Goal: Information Seeking & Learning: Get advice/opinions

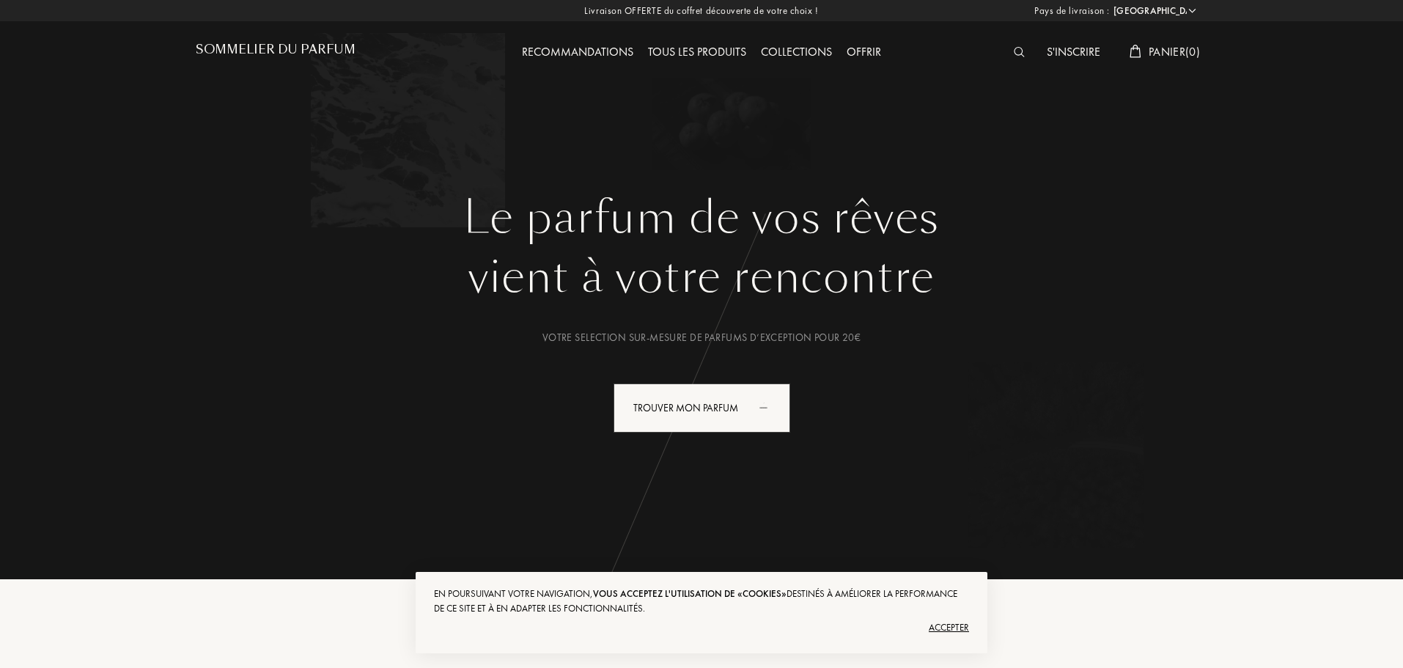
select select "FR"
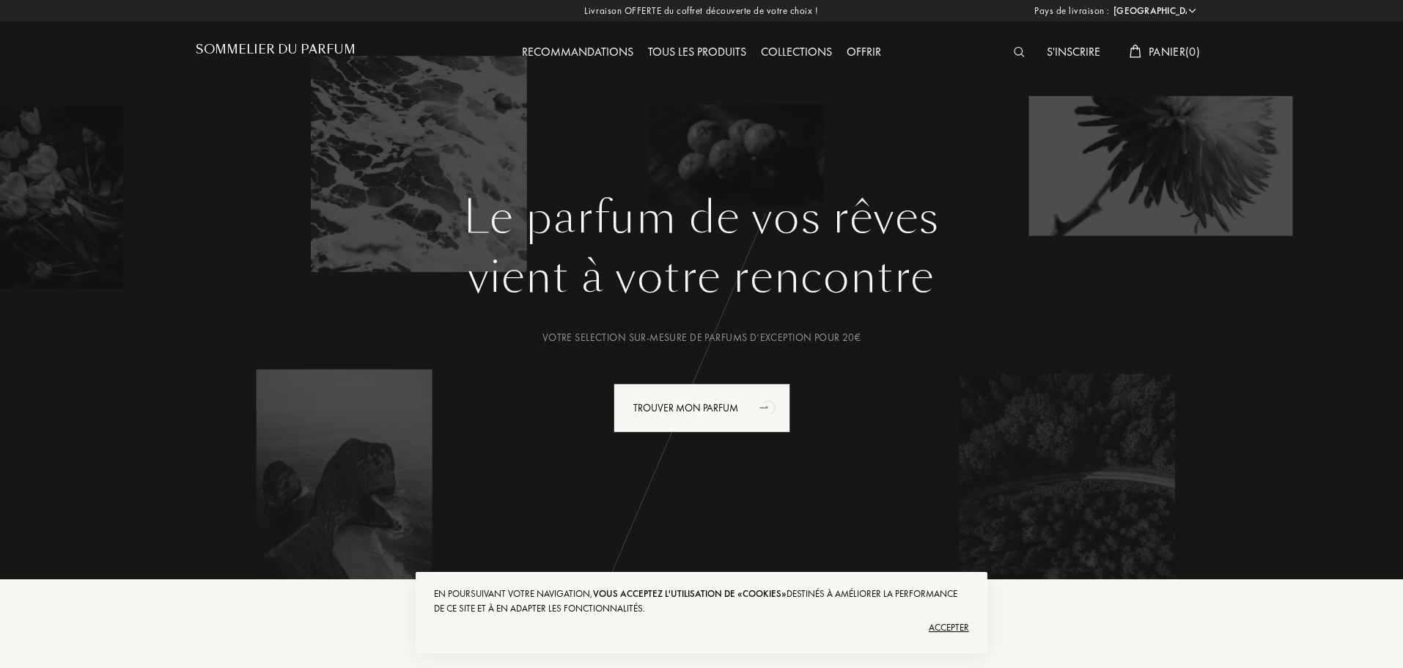
click at [945, 628] on div "Accepter" at bounding box center [701, 627] width 535 height 23
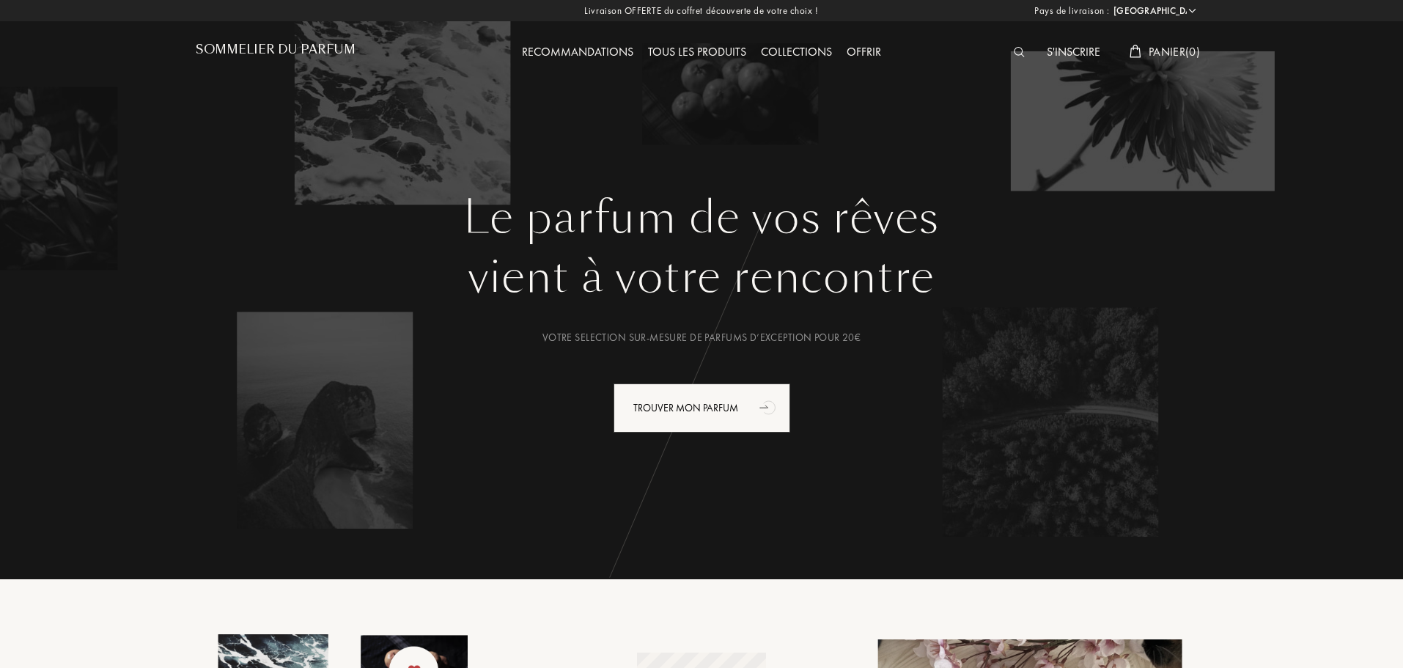
click at [595, 51] on div "Recommandations" at bounding box center [577, 52] width 126 height 19
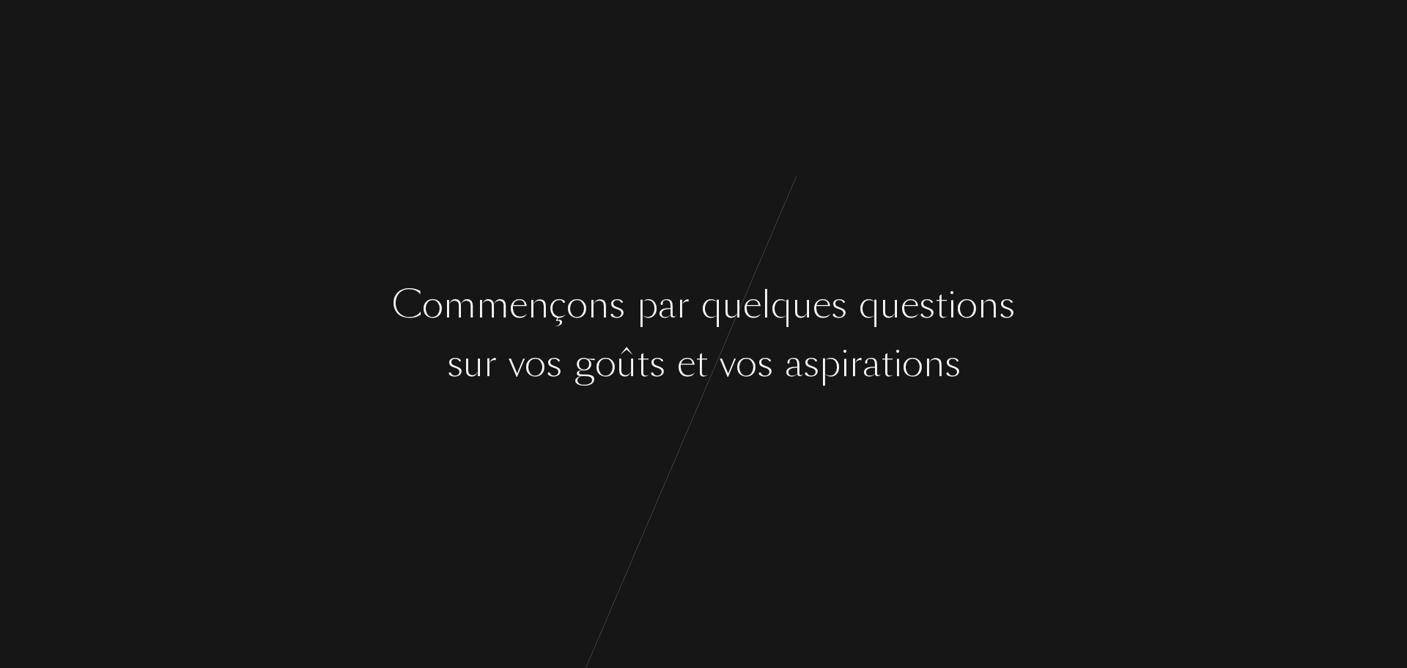
click at [798, 344] on div "a" at bounding box center [794, 363] width 18 height 55
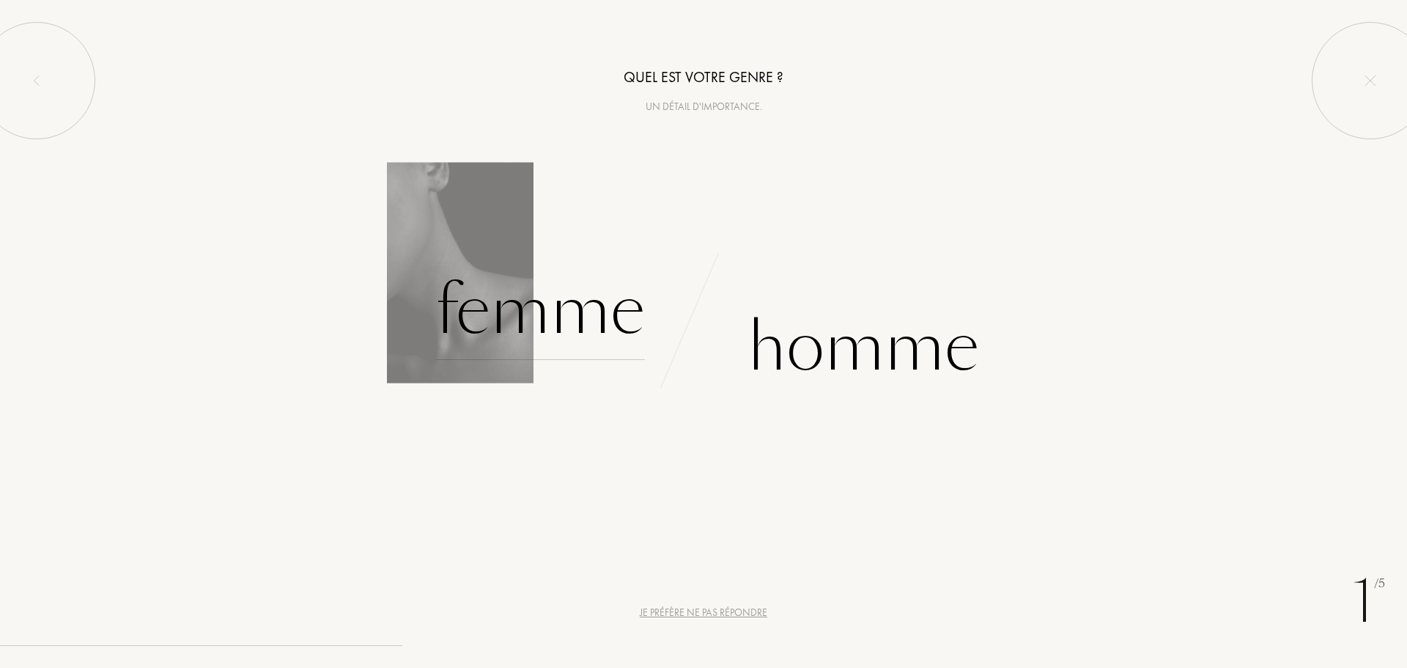
click at [537, 317] on div "Femme" at bounding box center [540, 310] width 210 height 99
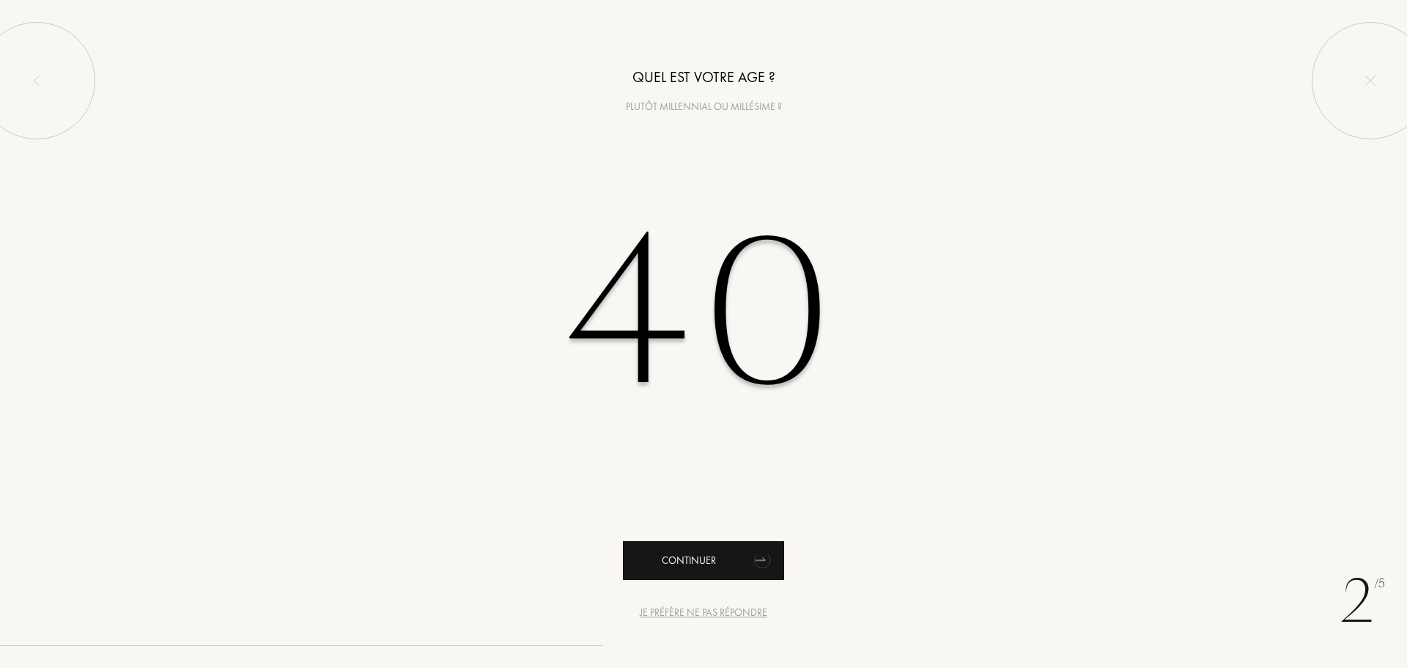
type input "40"
click at [695, 565] on div "Continuer" at bounding box center [703, 560] width 161 height 39
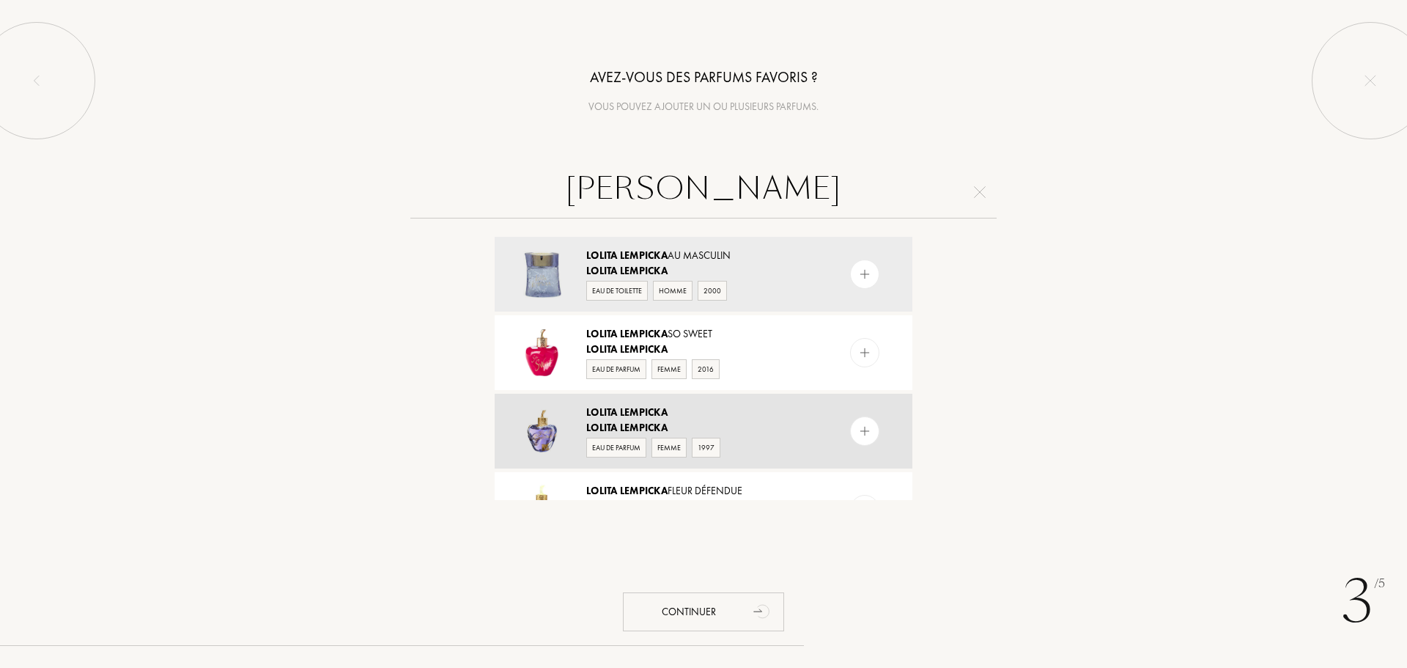
scroll to position [73, 0]
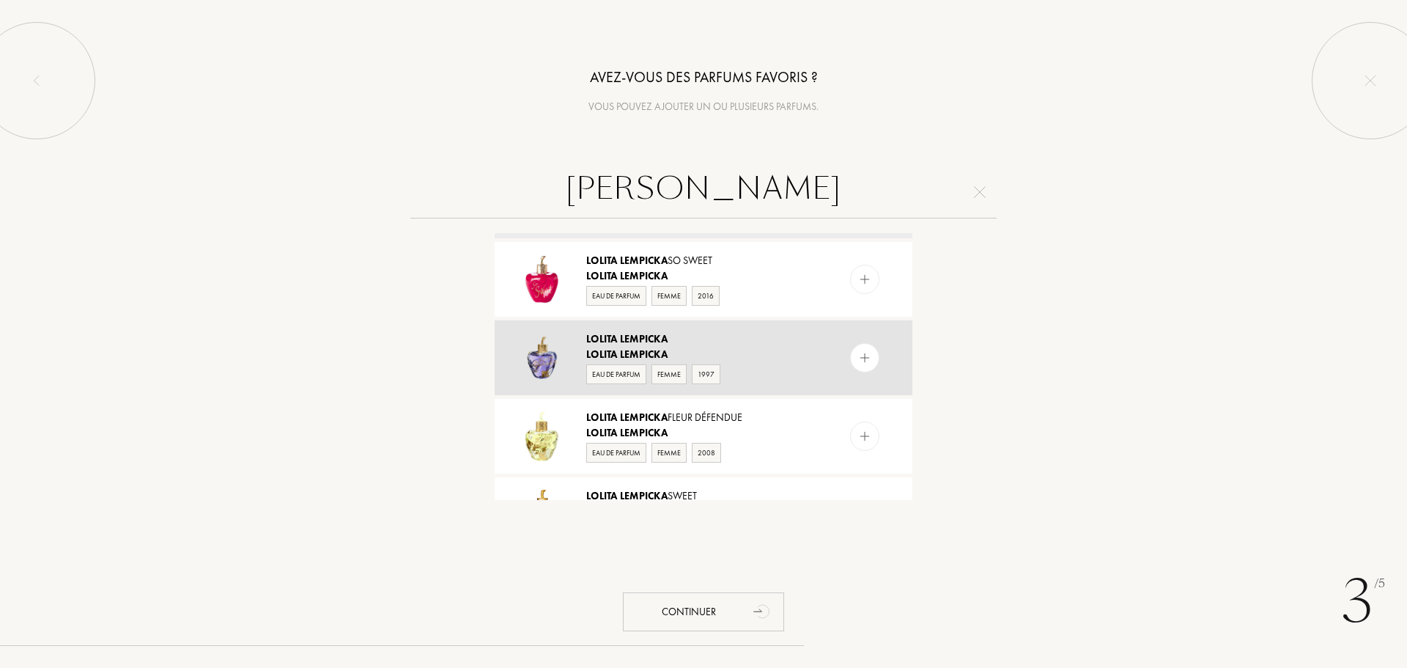
type input "LOLITA LEMPICKA"
click at [547, 359] on img at bounding box center [542, 357] width 51 height 51
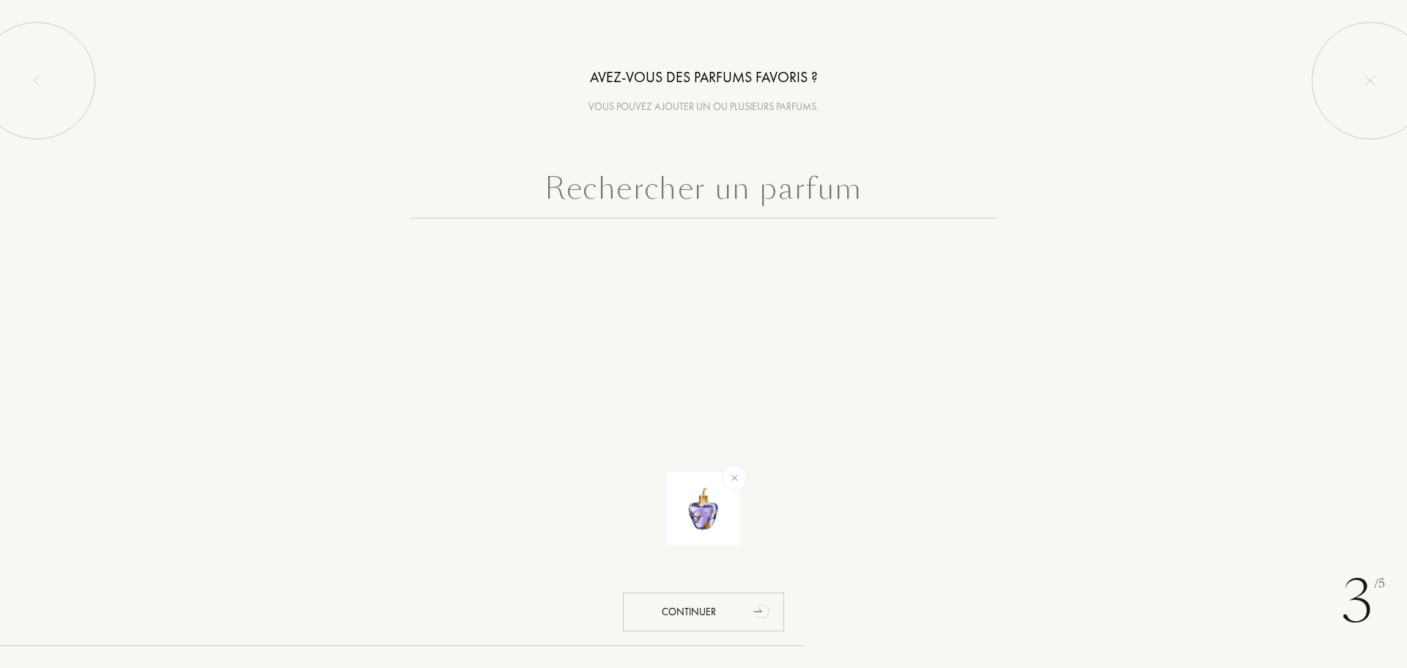
scroll to position [0, 0]
click at [654, 210] on input "text" at bounding box center [703, 192] width 586 height 53
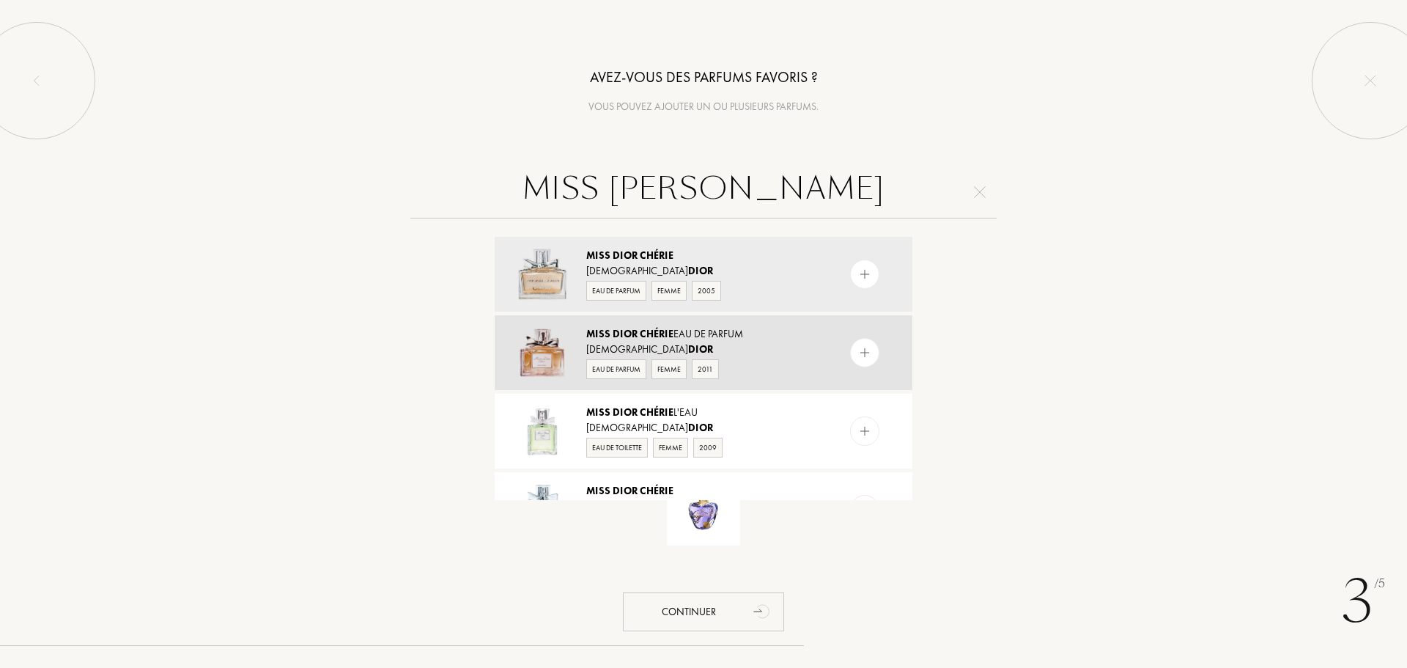
type input "MISS DIOR CHERIE"
click at [553, 363] on img at bounding box center [542, 352] width 51 height 51
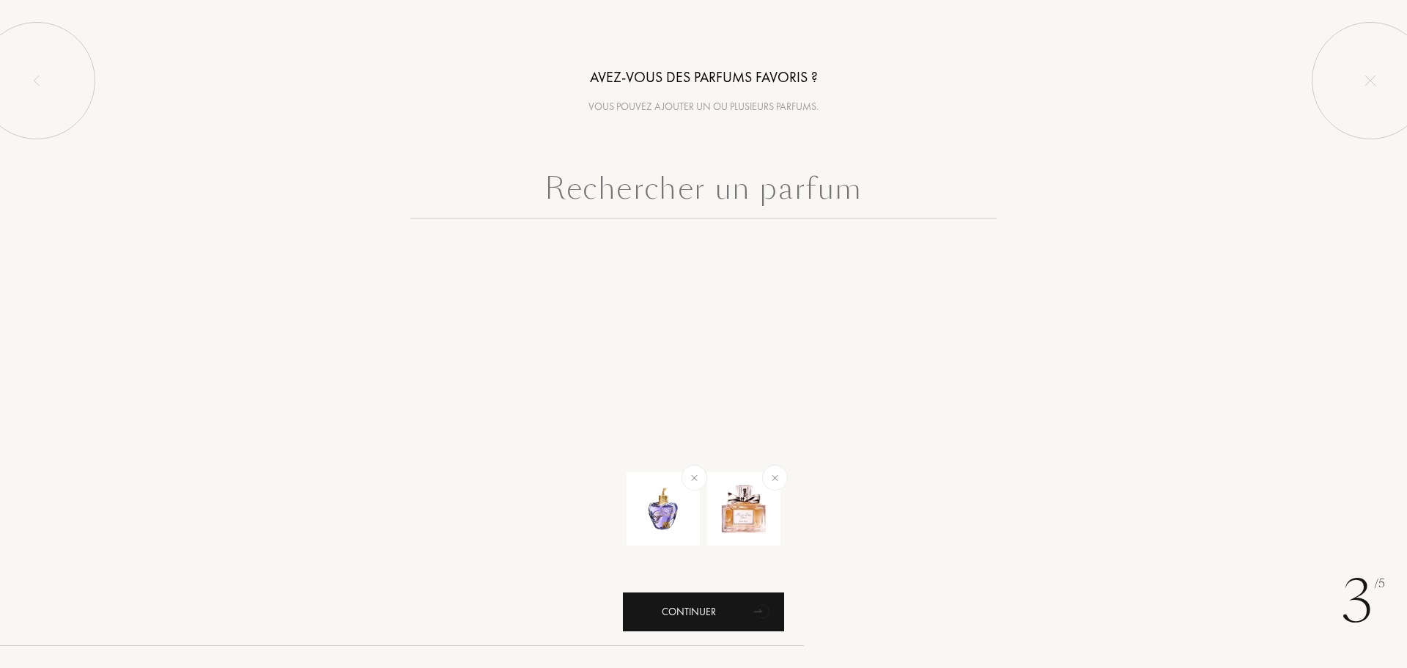
click at [694, 610] on div "Continuer" at bounding box center [703, 611] width 161 height 39
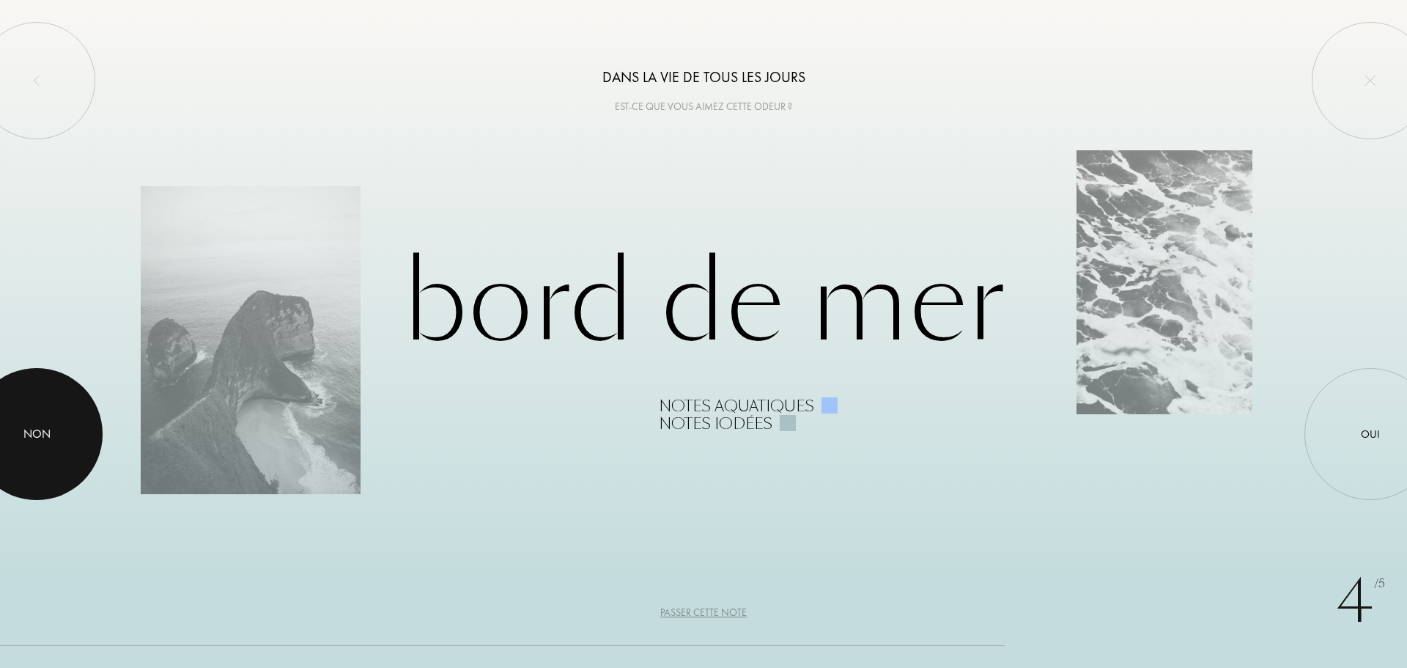
click at [53, 450] on div at bounding box center [37, 434] width 132 height 132
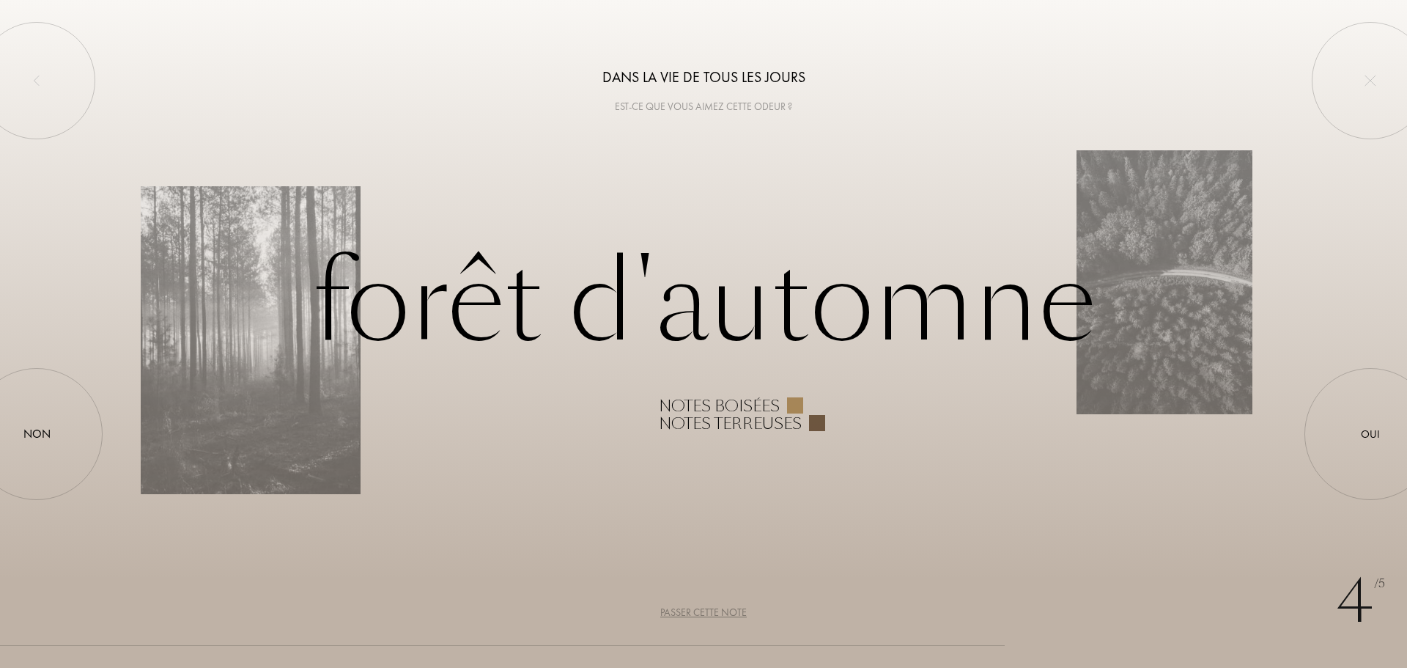
click at [698, 609] on div "Passer cette note" at bounding box center [703, 612] width 86 height 15
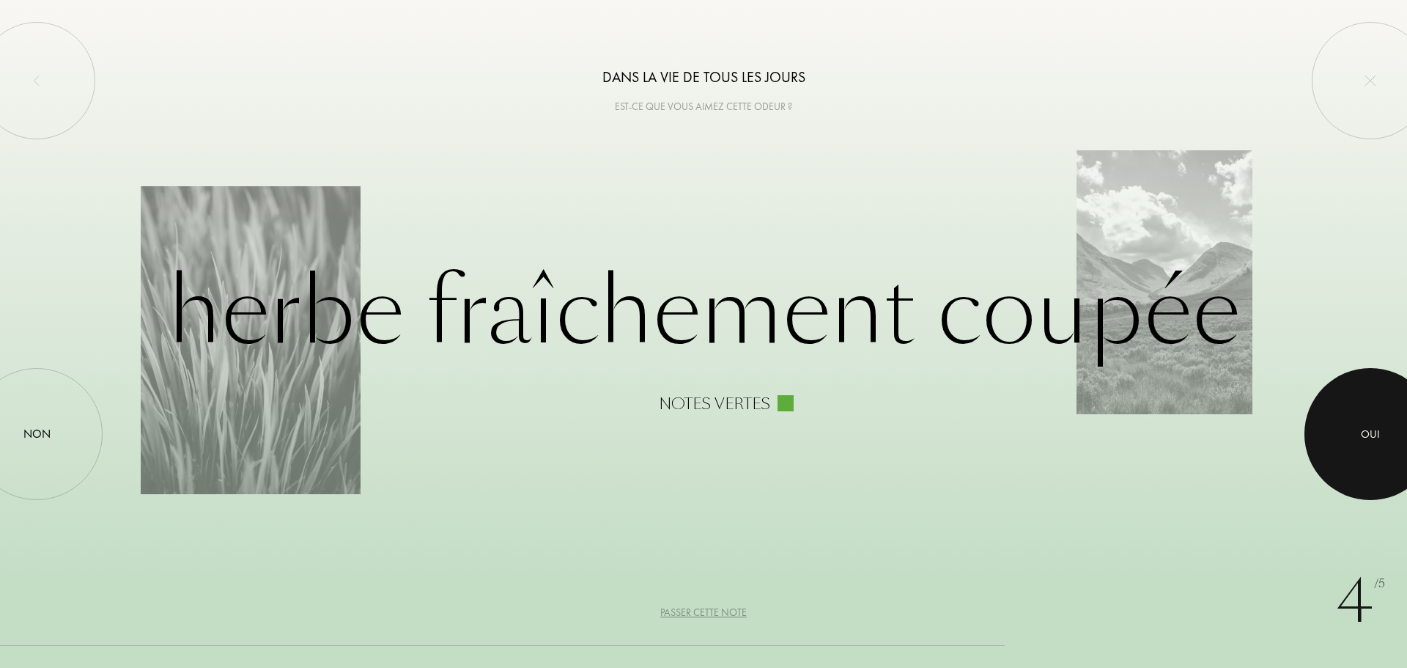
click at [1366, 434] on div "Oui" at bounding box center [1370, 434] width 19 height 17
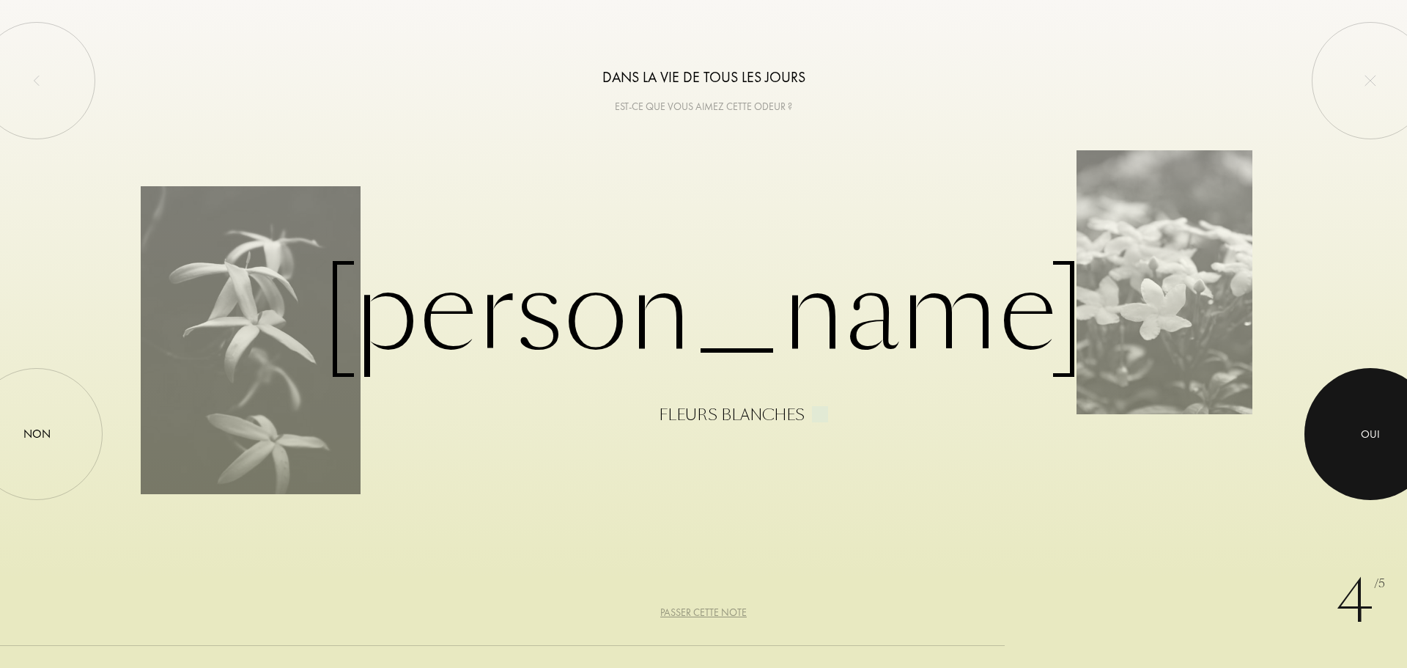
click at [1373, 439] on div "Oui" at bounding box center [1370, 434] width 19 height 17
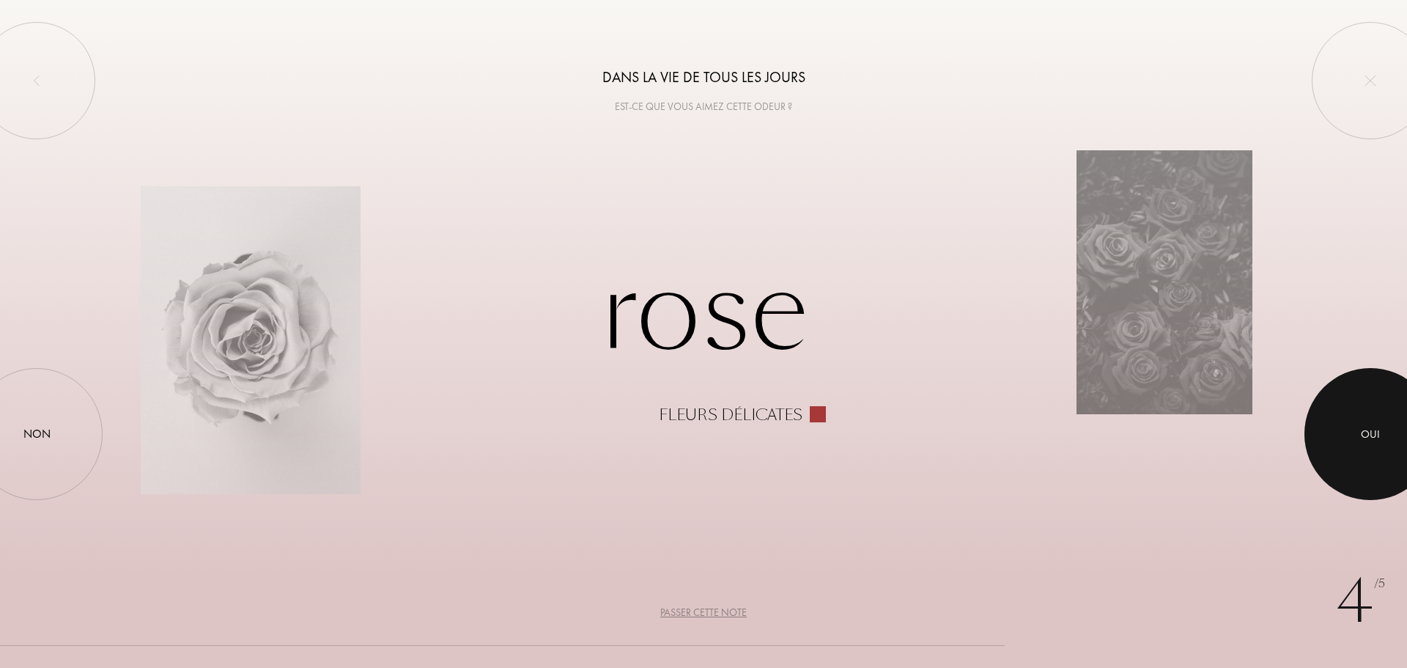
click at [1342, 429] on div at bounding box center [1370, 434] width 132 height 132
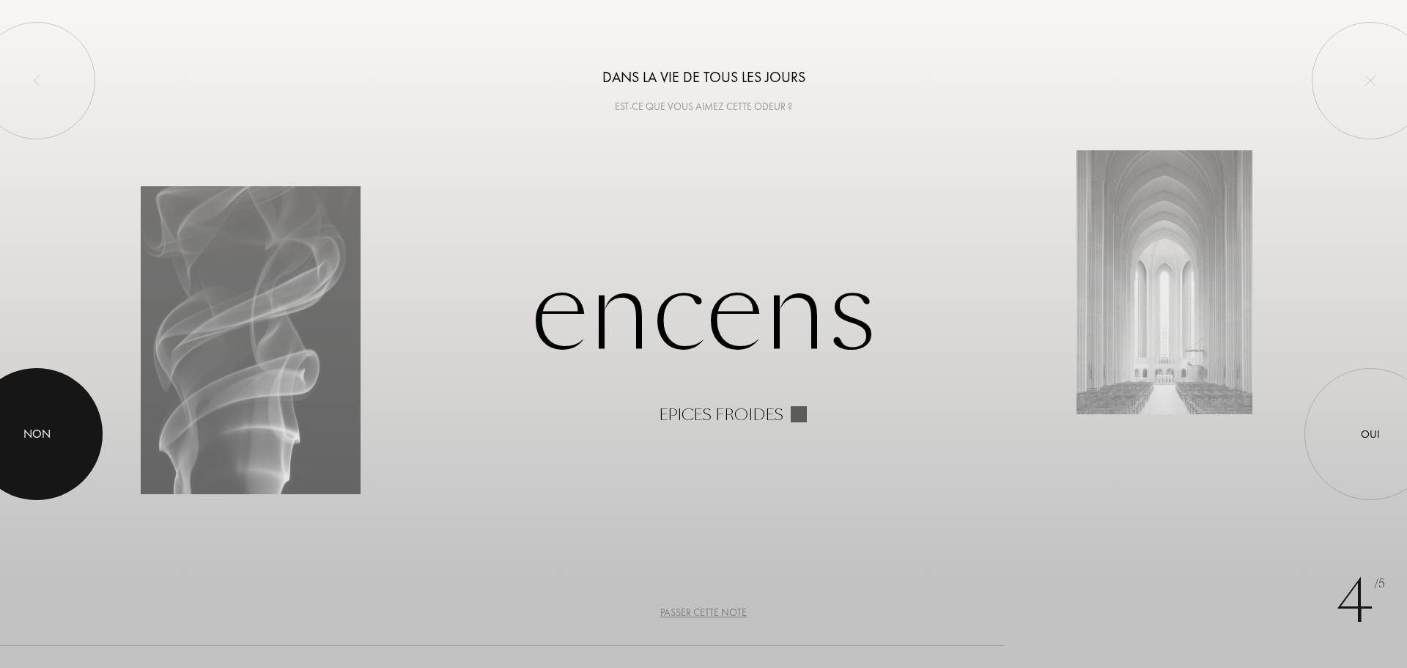
click at [61, 451] on div at bounding box center [37, 434] width 132 height 132
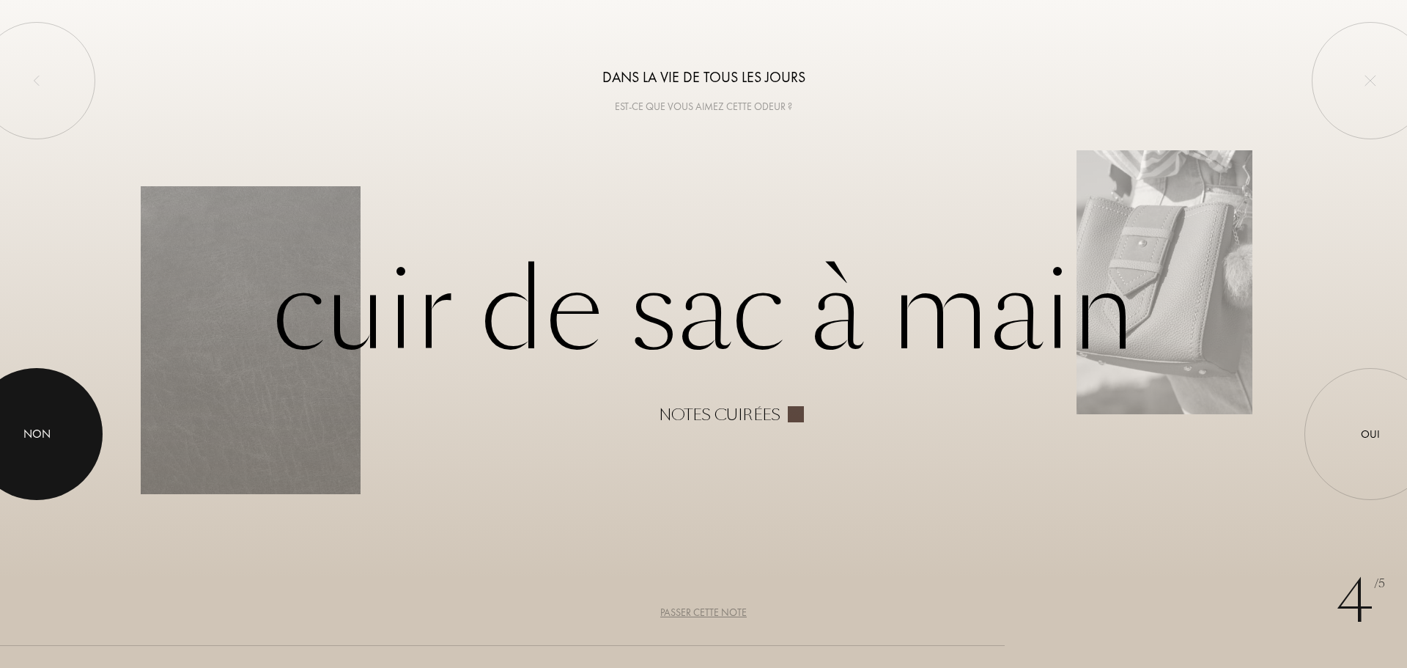
click at [29, 427] on div "Non" at bounding box center [36, 434] width 27 height 18
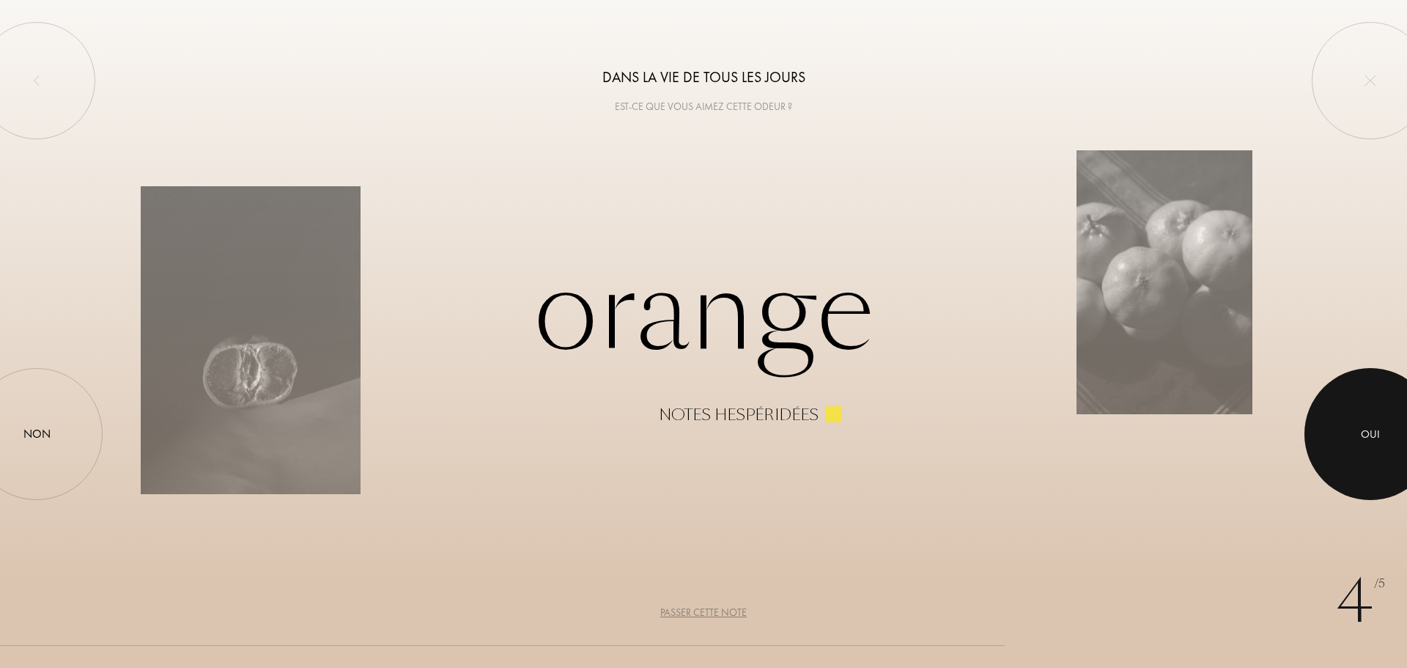
click at [1366, 453] on div at bounding box center [1370, 434] width 132 height 132
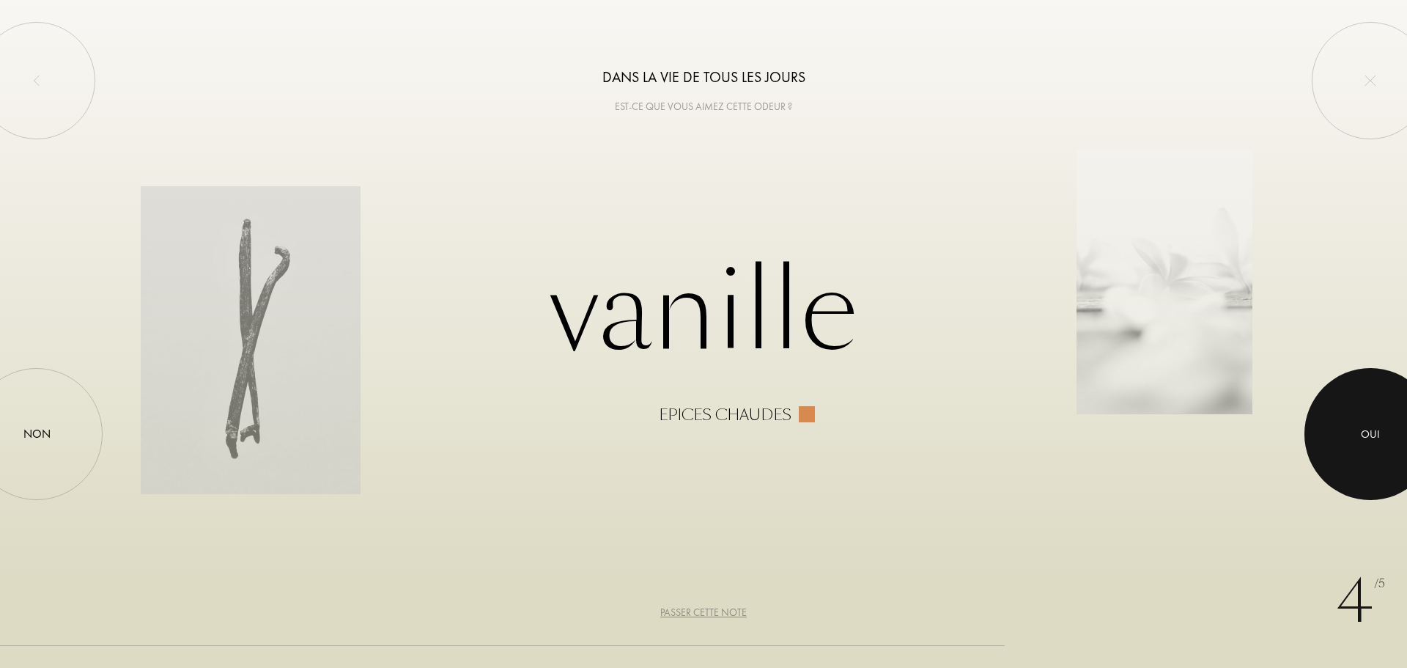
click at [1373, 444] on div at bounding box center [1370, 434] width 132 height 132
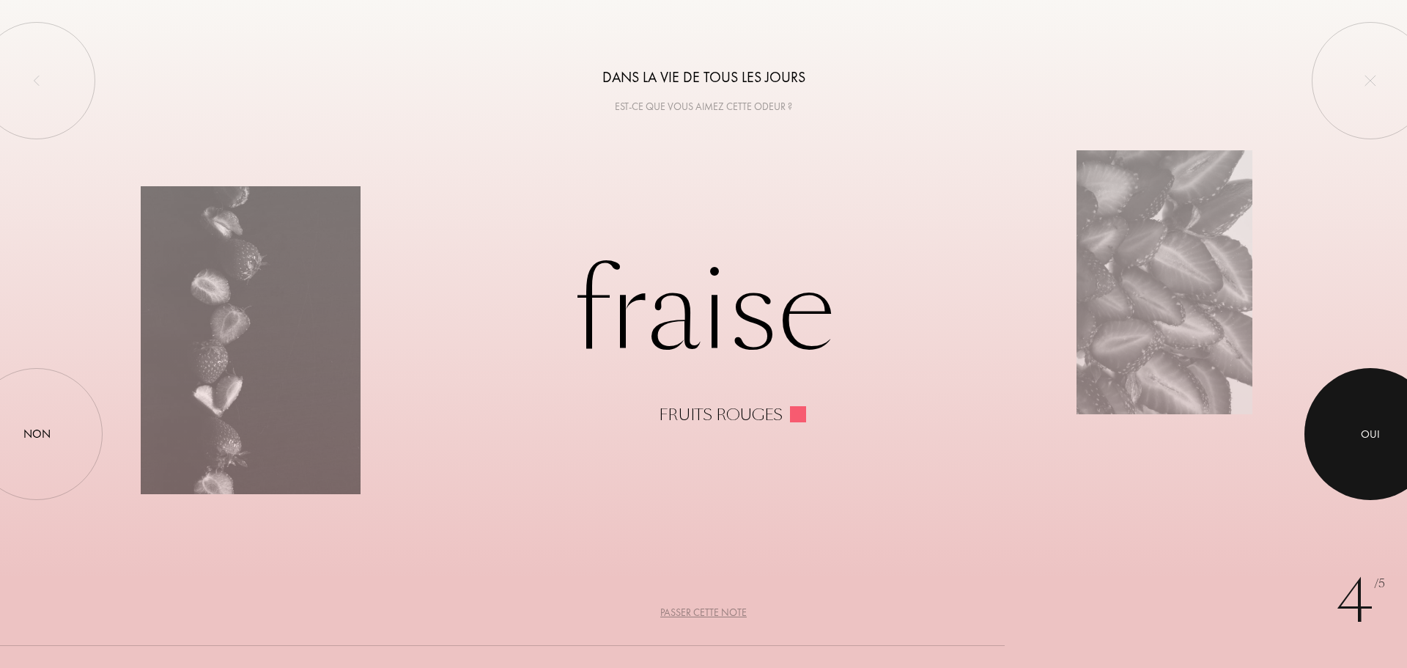
click at [1348, 432] on div at bounding box center [1370, 434] width 132 height 132
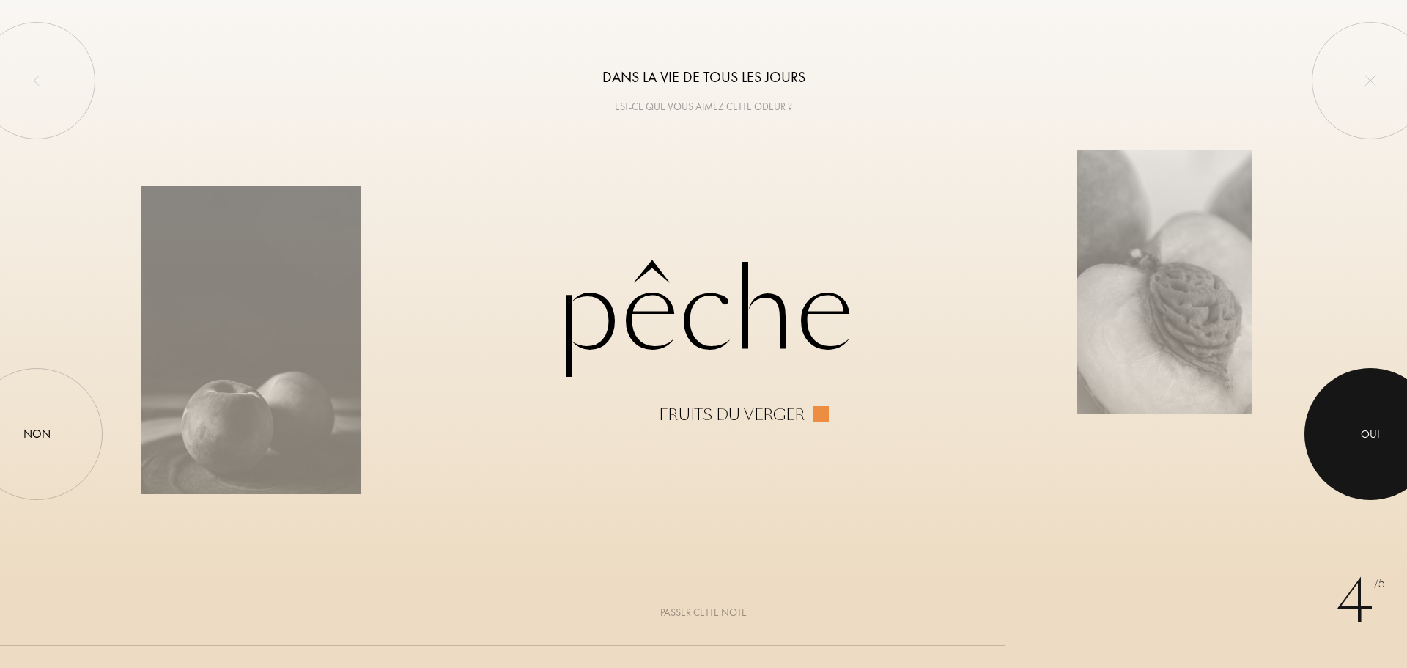
click at [1380, 457] on div at bounding box center [1370, 434] width 132 height 132
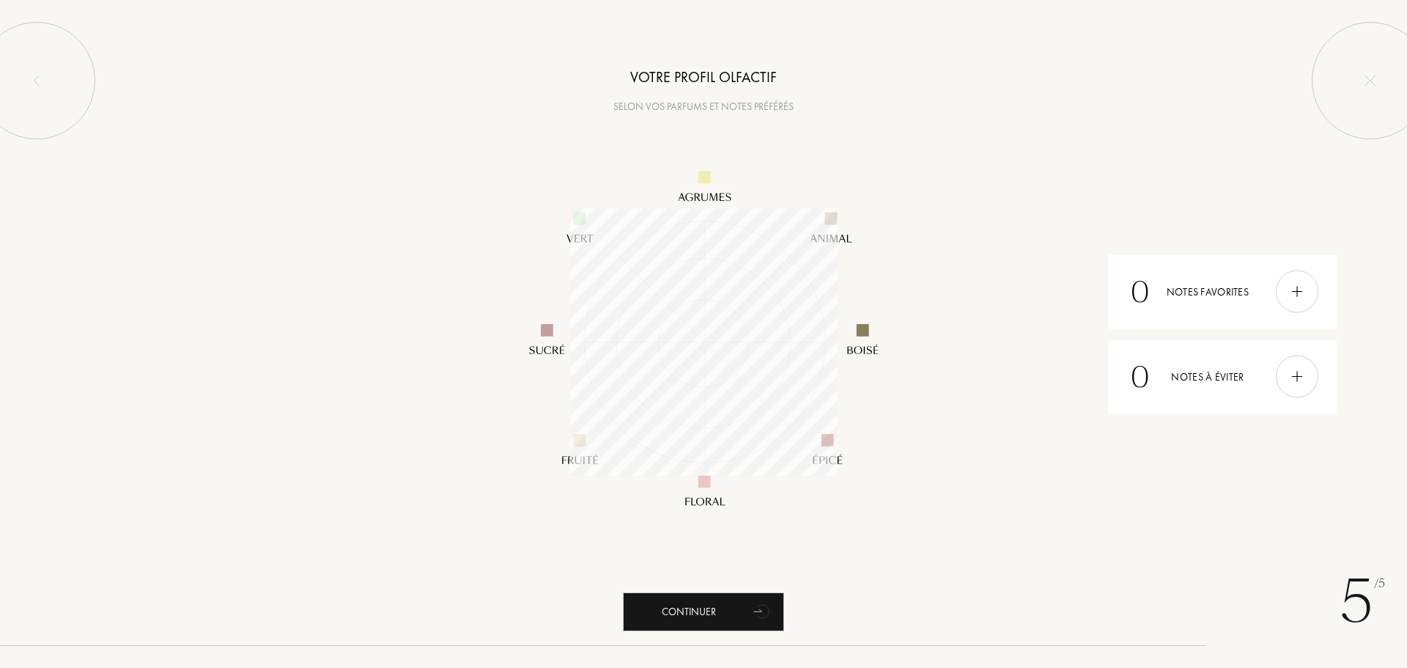
scroll to position [267, 267]
click at [671, 605] on div "Continuer" at bounding box center [703, 611] width 161 height 39
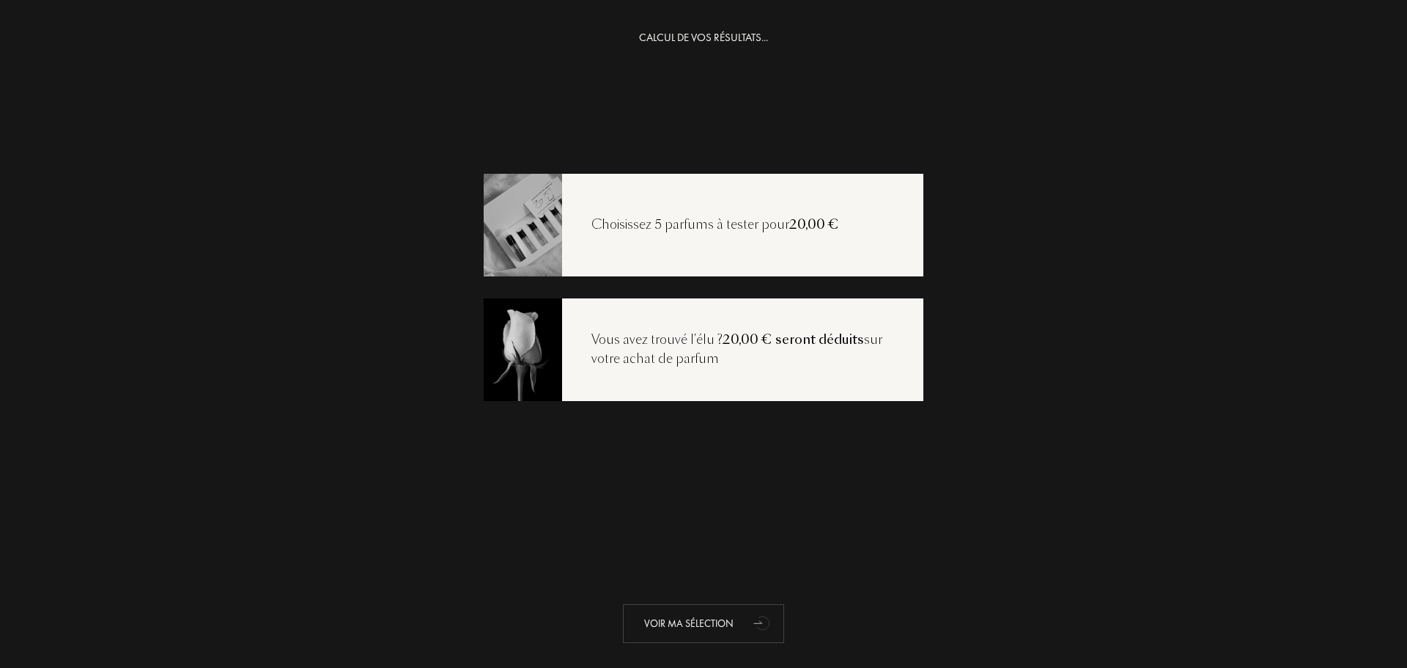
click at [691, 610] on div "Voir ma sélection" at bounding box center [703, 623] width 161 height 39
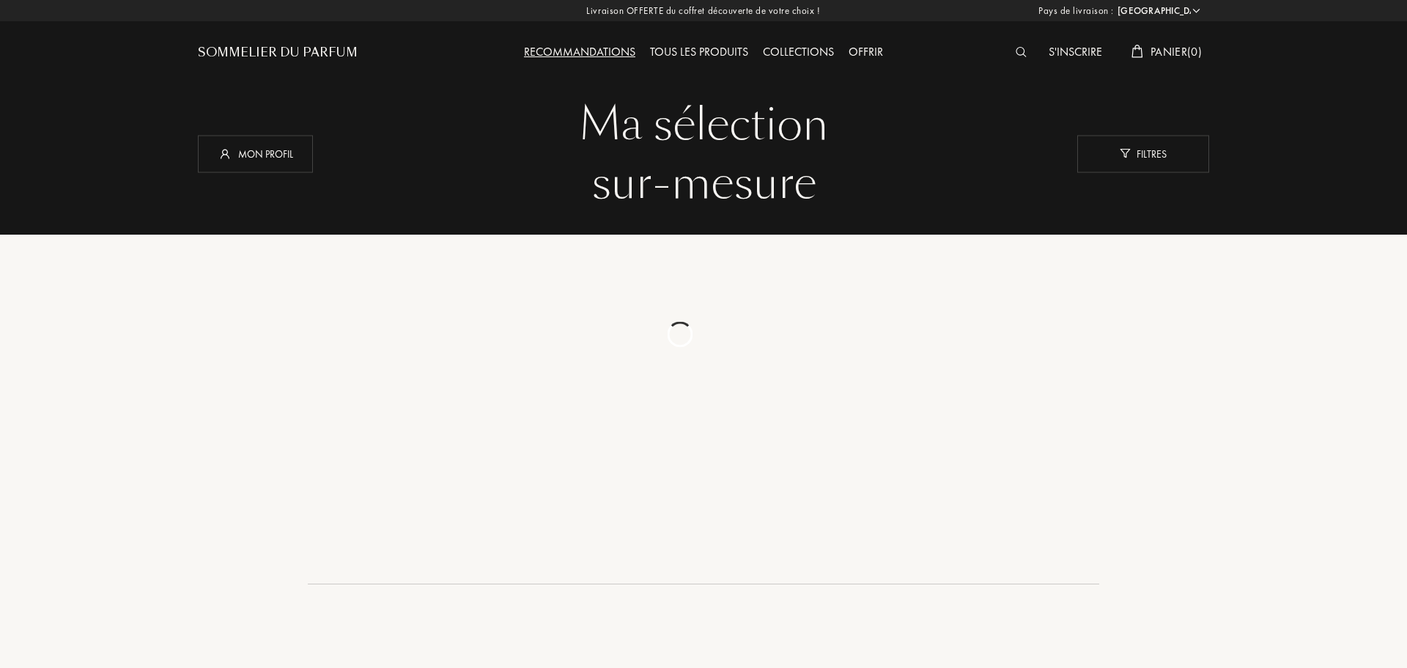
select select "FR"
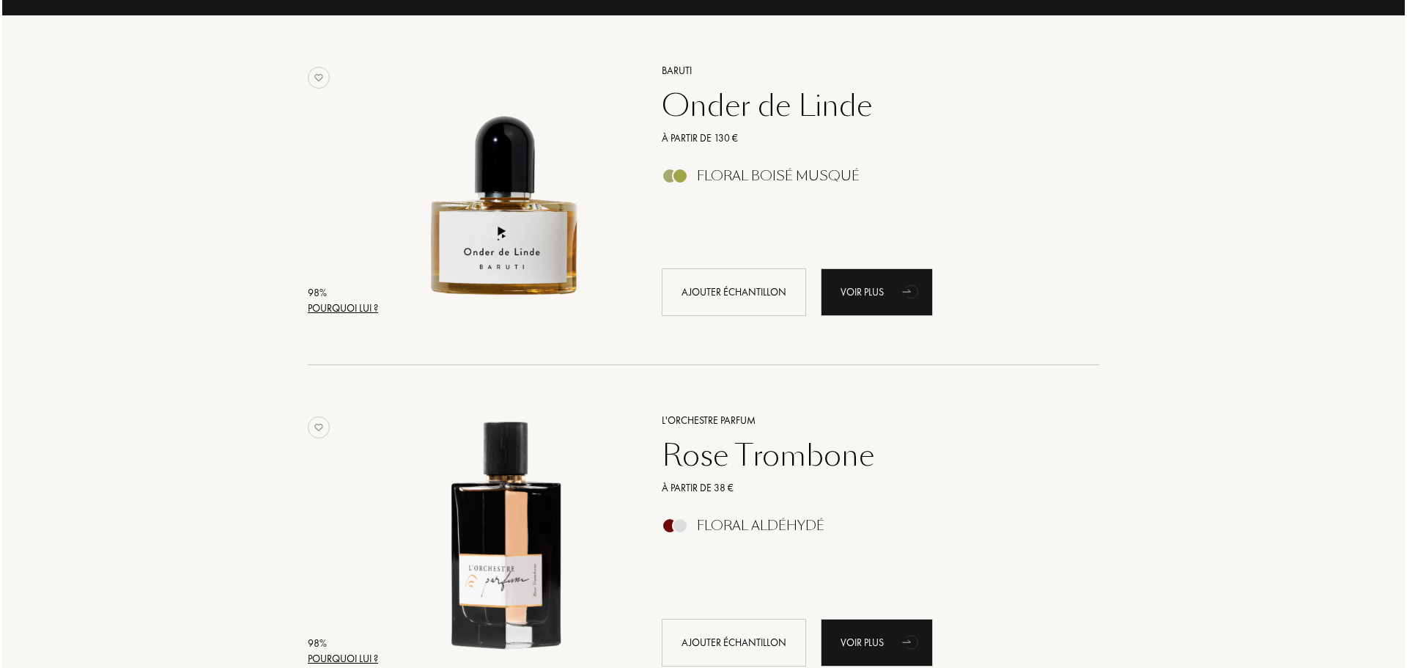
scroll to position [220, 0]
click at [366, 309] on div "Pourquoi lui ?" at bounding box center [341, 307] width 70 height 15
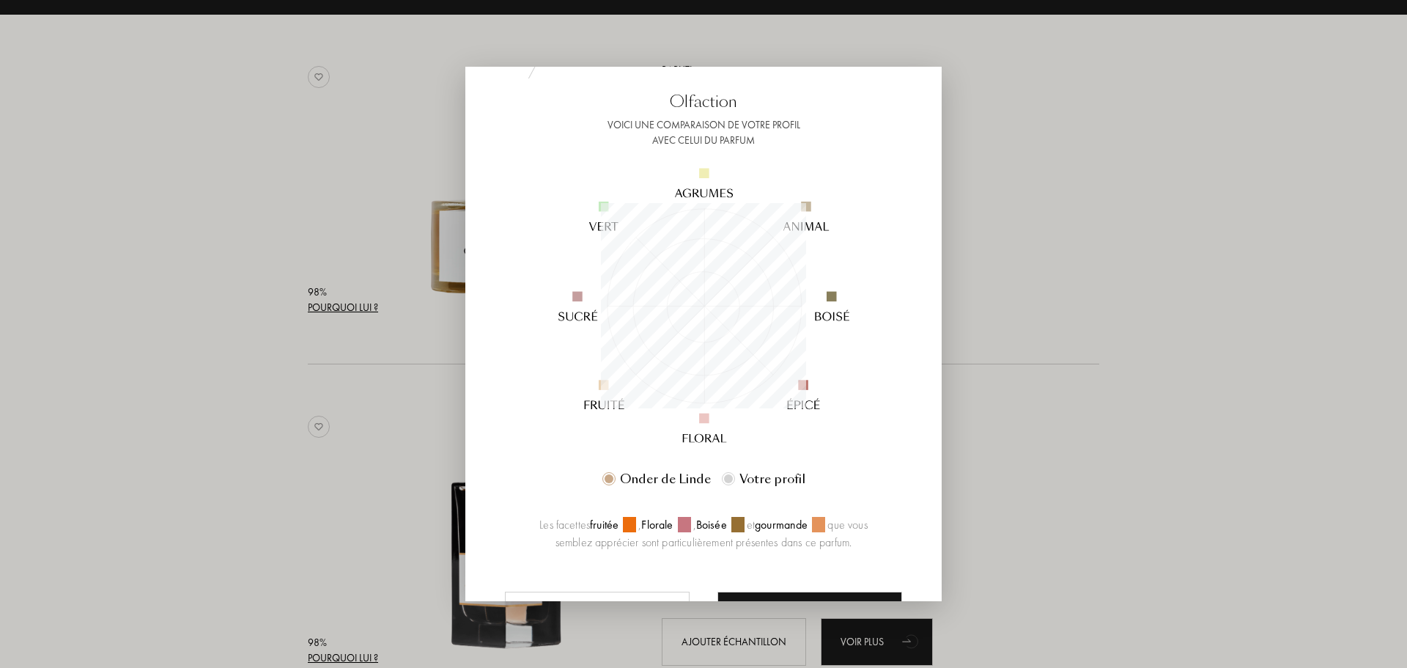
scroll to position [173, 0]
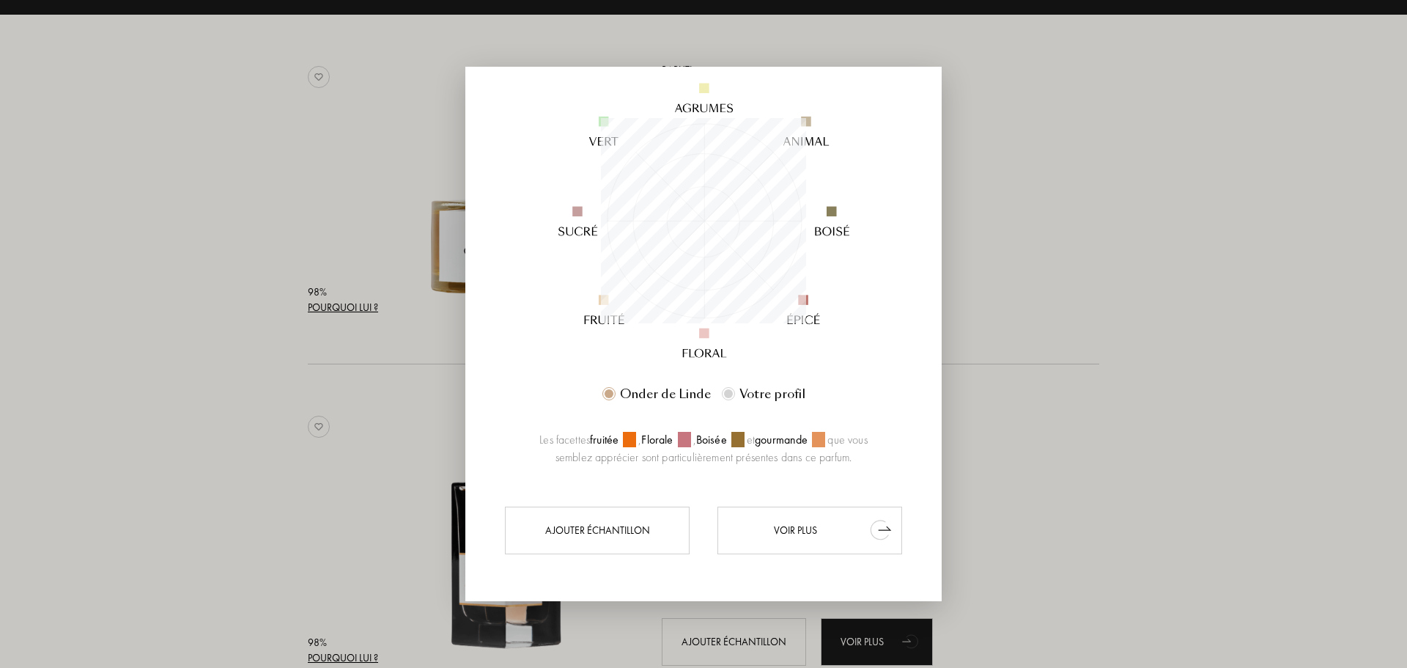
click at [805, 522] on div "Voir plus" at bounding box center [809, 530] width 185 height 48
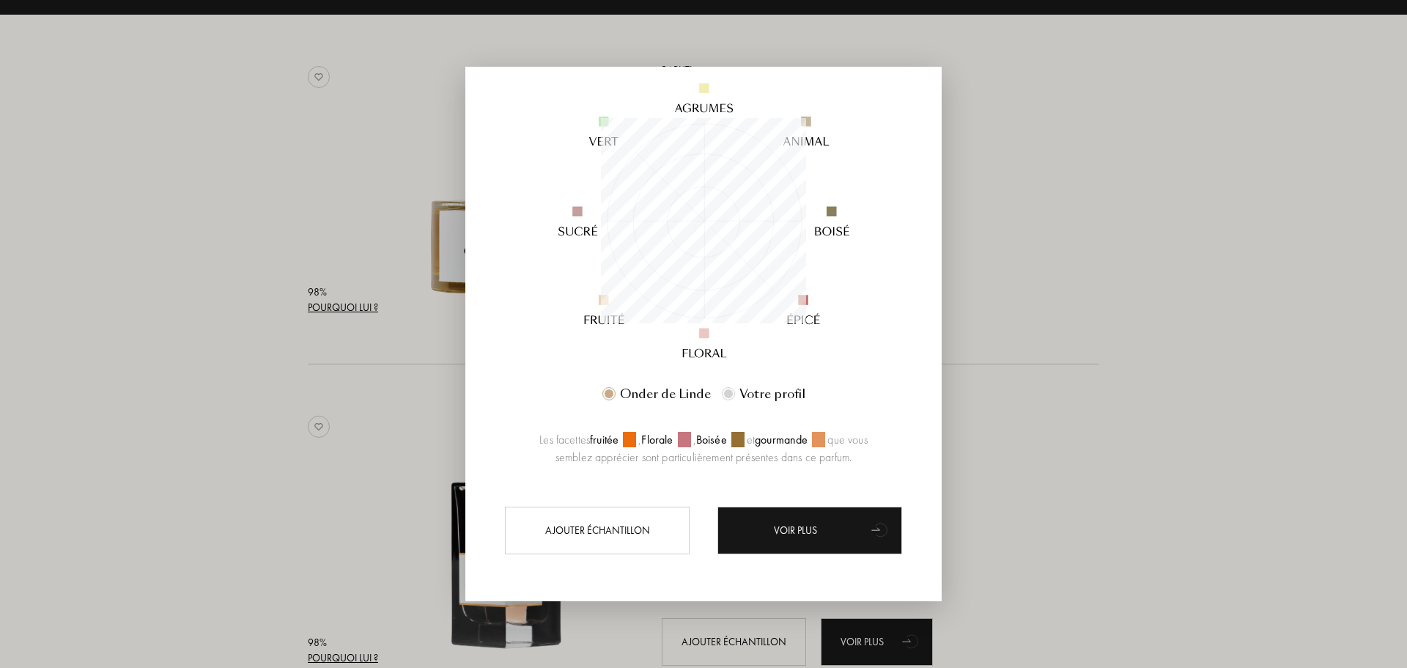
scroll to position [0, 0]
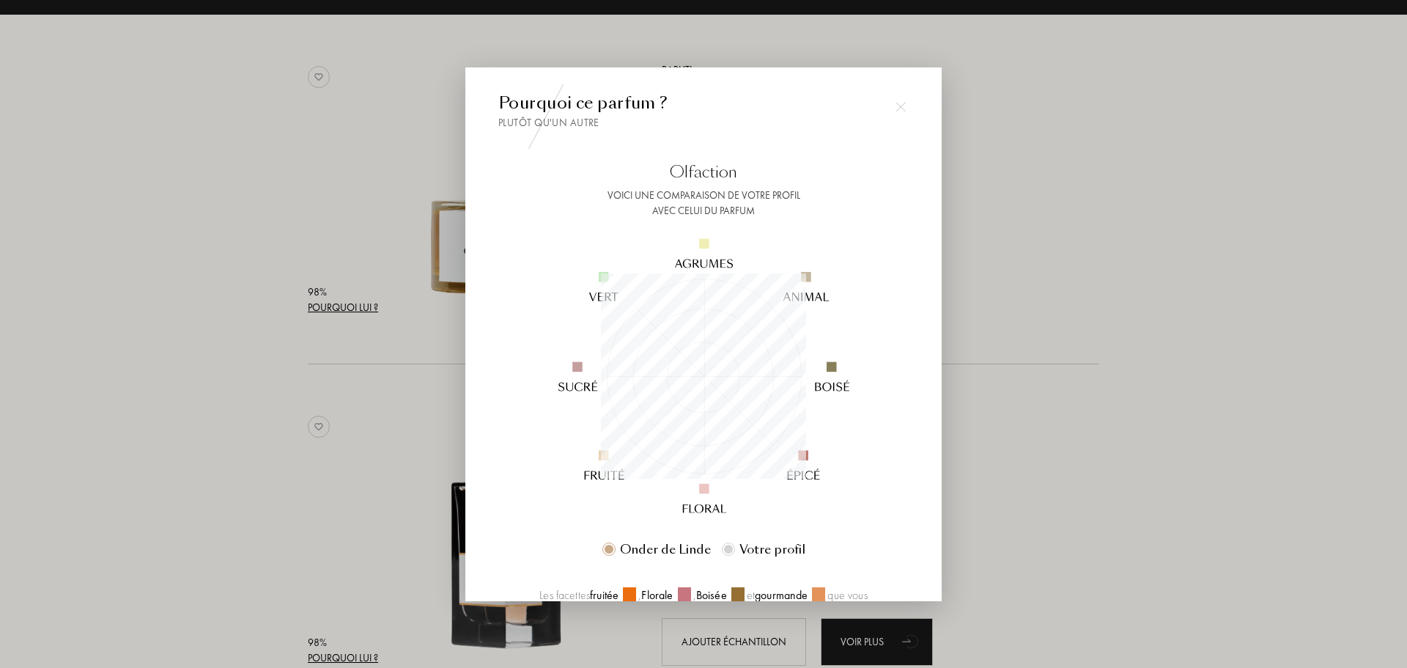
drag, startPoint x: 900, startPoint y: 107, endPoint x: 913, endPoint y: 127, distance: 23.8
click at [900, 107] on img at bounding box center [901, 106] width 10 height 10
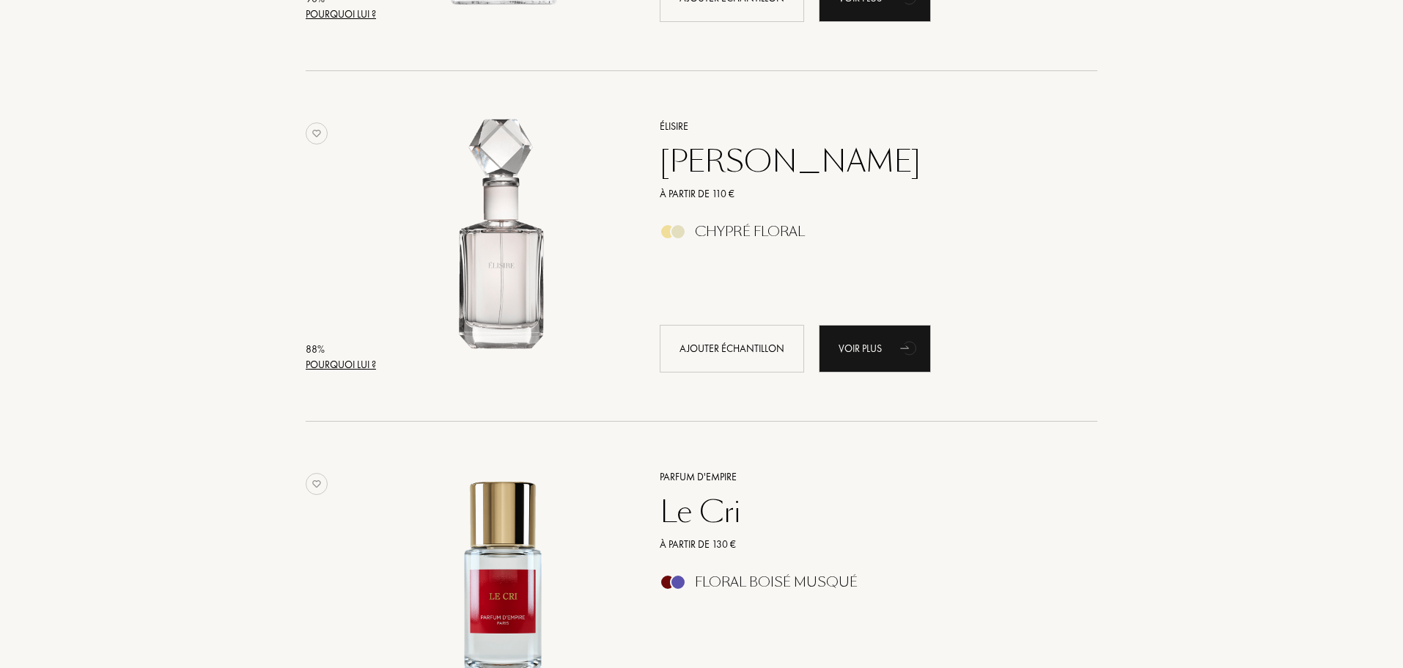
scroll to position [2638, 0]
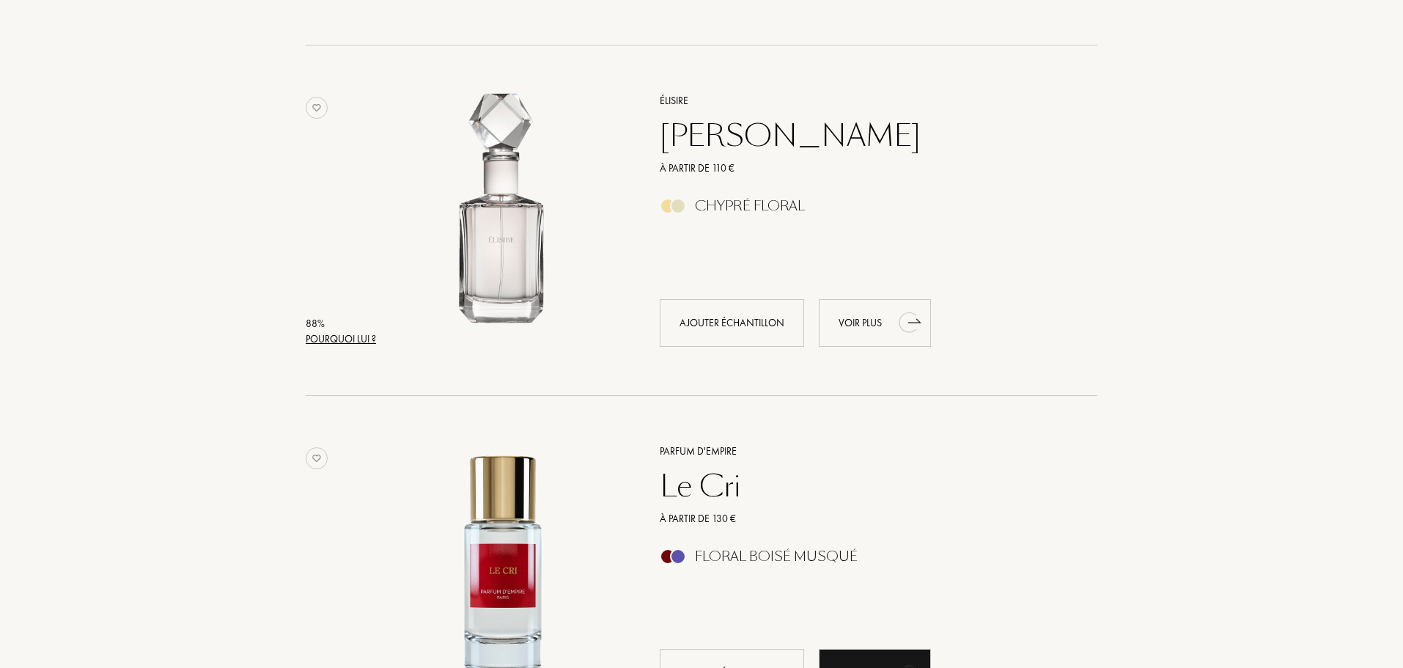
click at [873, 322] on div "Voir plus" at bounding box center [875, 323] width 112 height 48
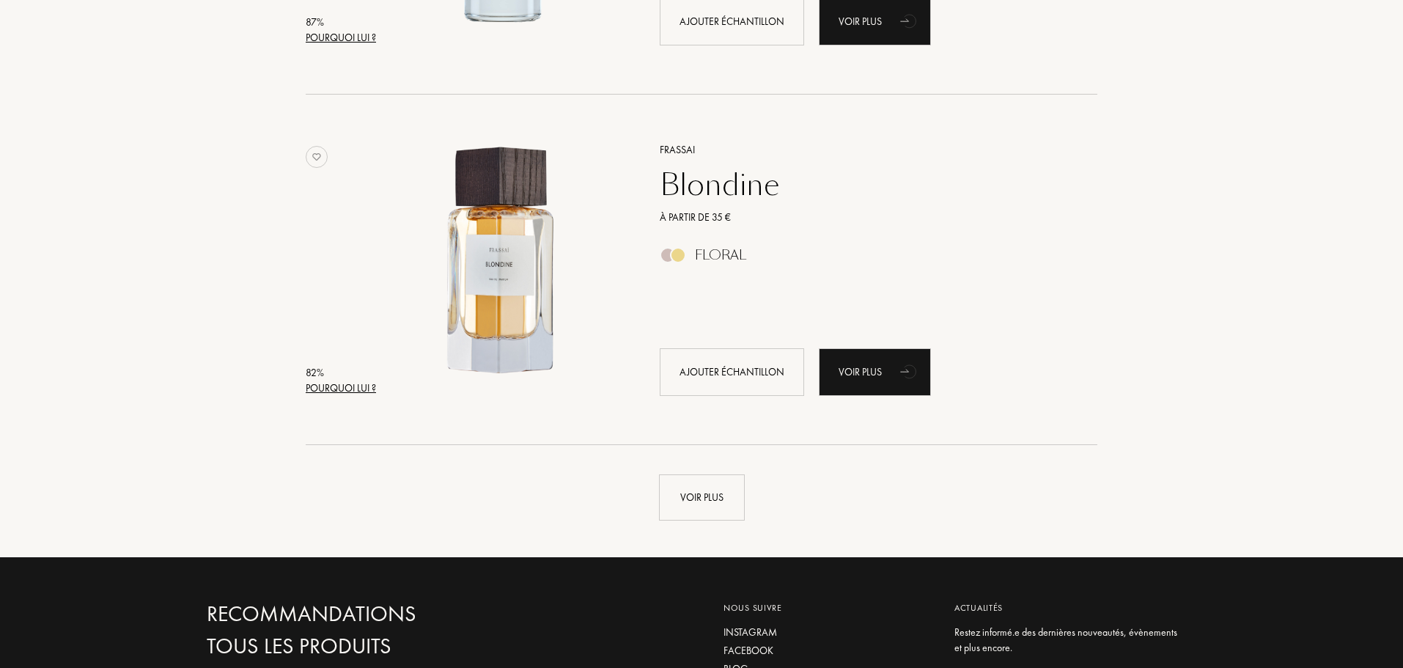
scroll to position [3298, 0]
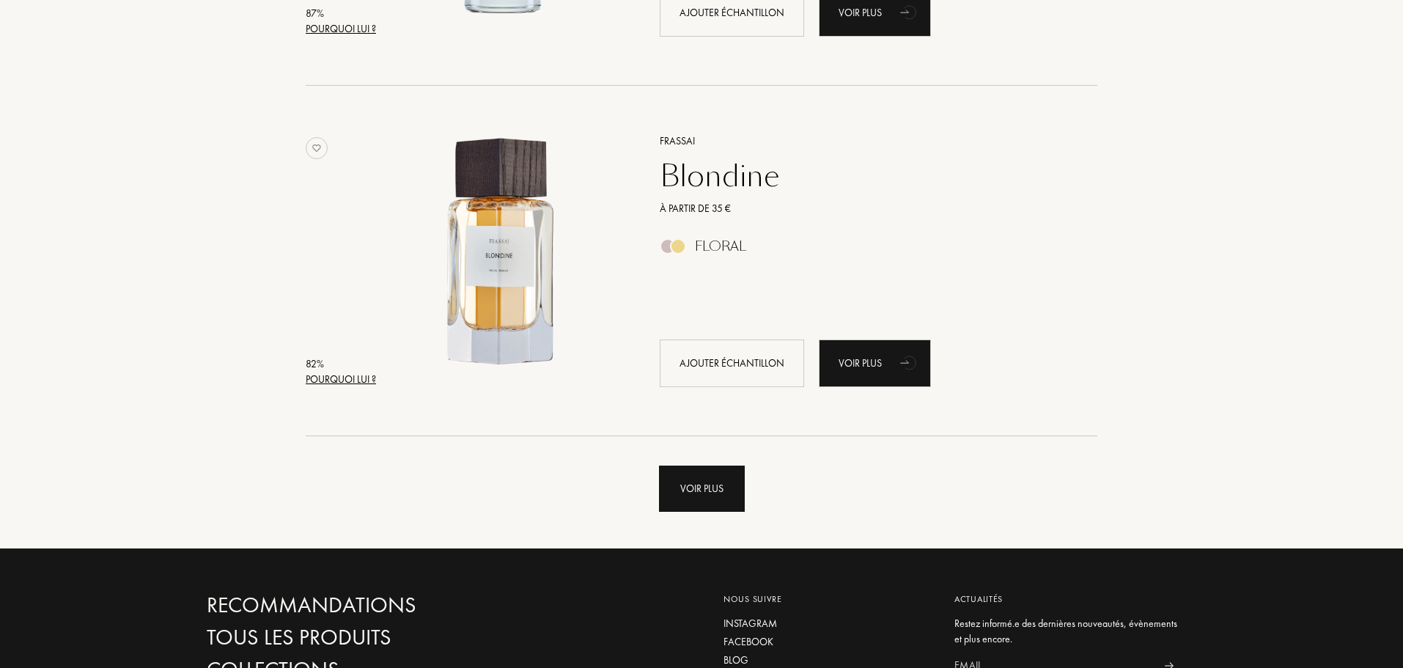
click at [686, 488] on div "Voir plus" at bounding box center [702, 488] width 86 height 46
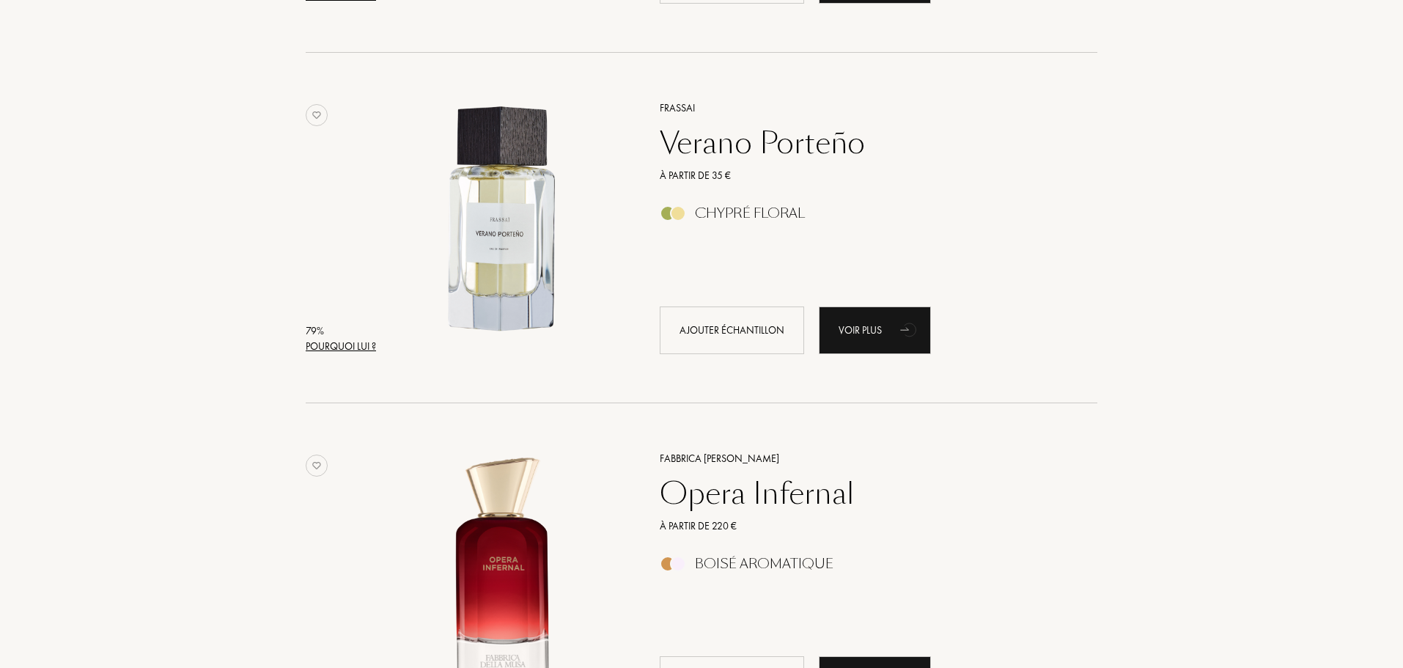
scroll to position [6156, 0]
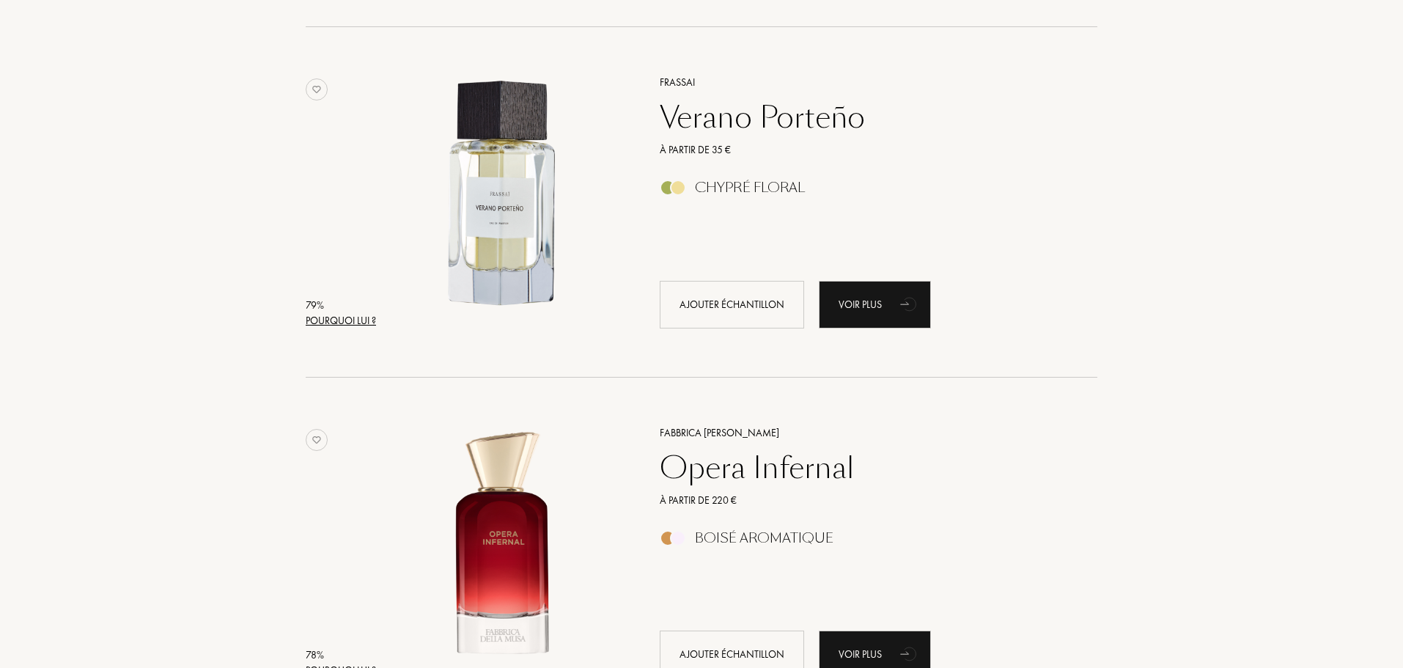
click at [810, 126] on div "Verano Porteño" at bounding box center [862, 117] width 427 height 35
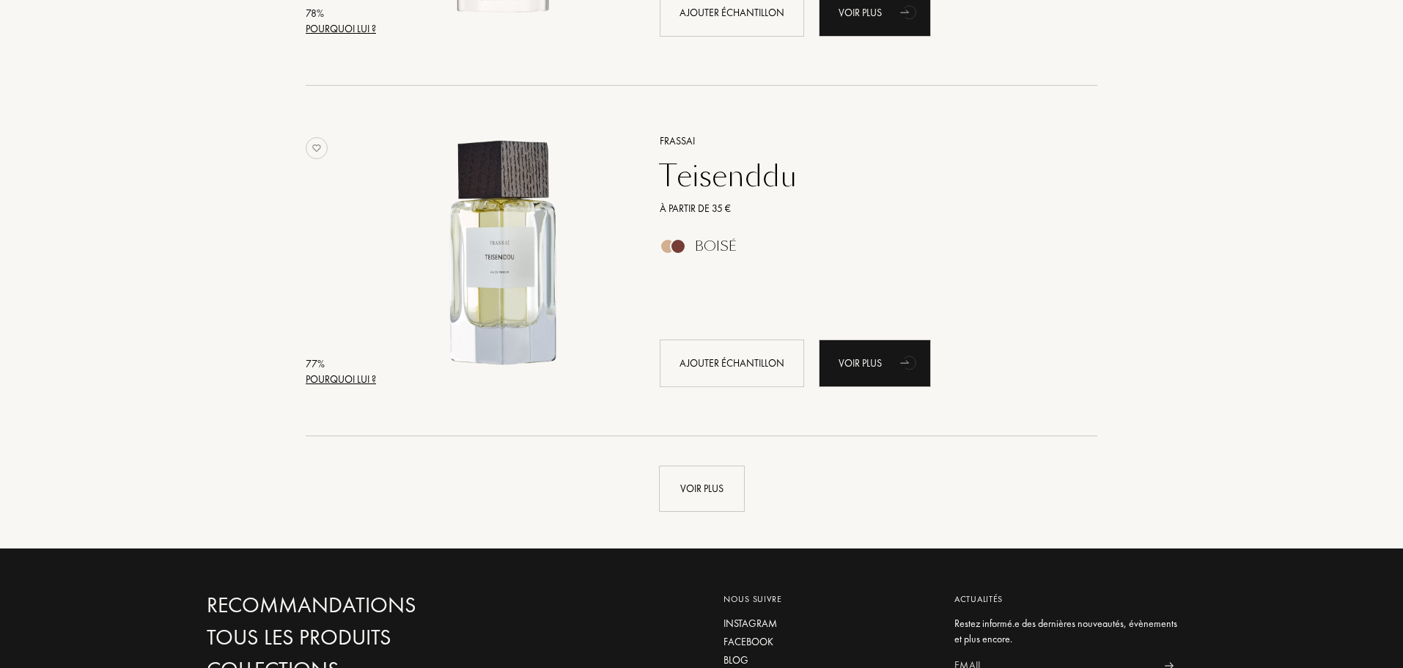
scroll to position [6816, 0]
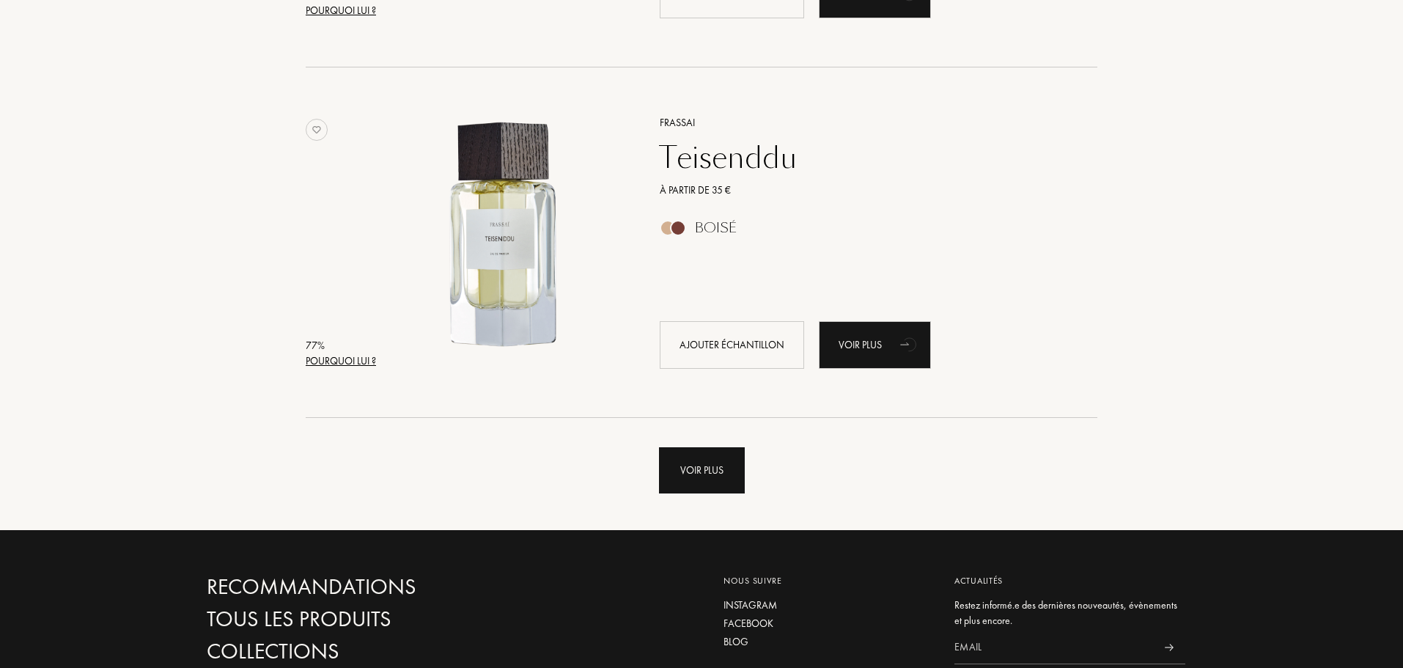
click at [697, 478] on div "Voir plus" at bounding box center [702, 470] width 86 height 46
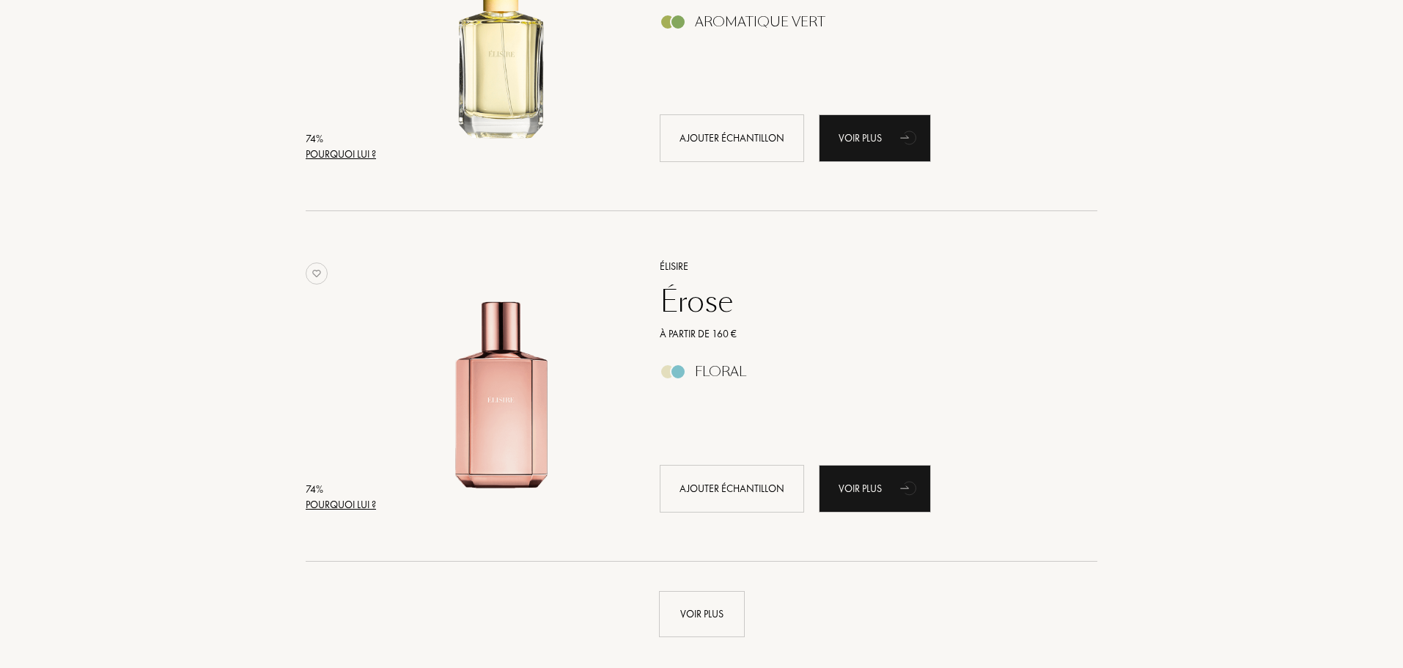
scroll to position [10187, 0]
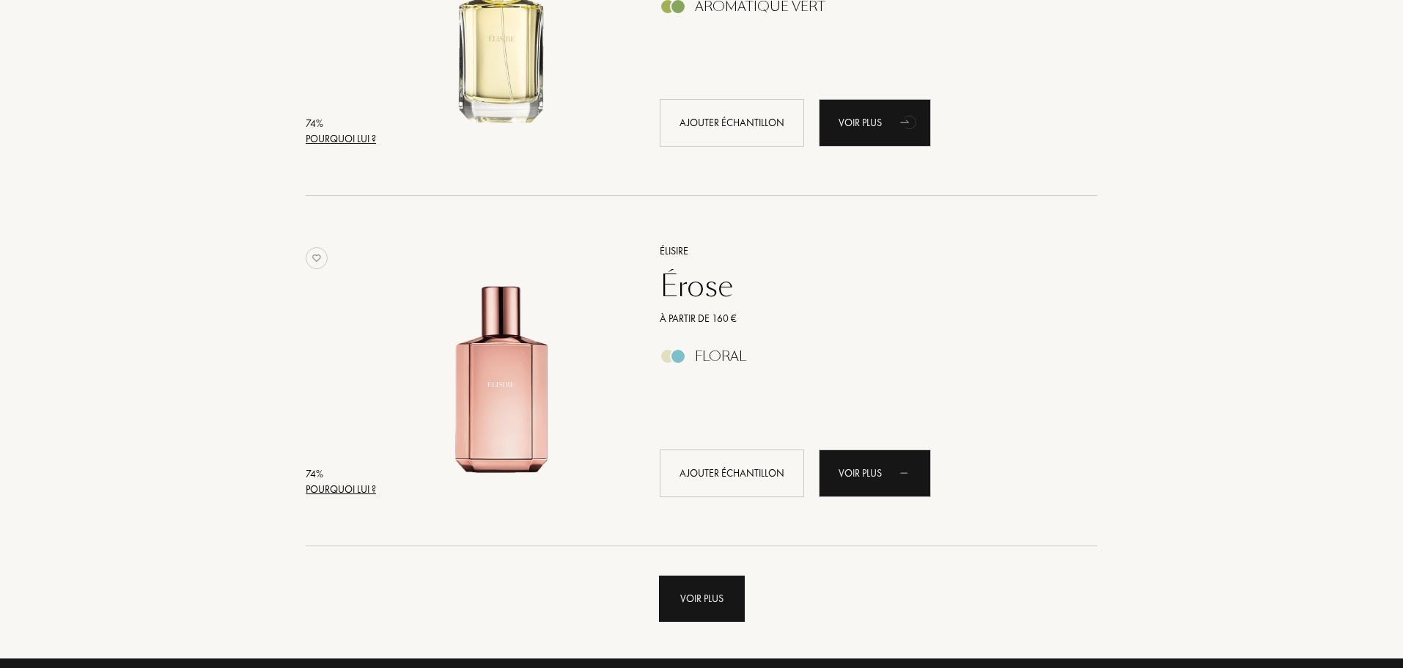
click at [722, 589] on div "Voir plus" at bounding box center [702, 598] width 86 height 46
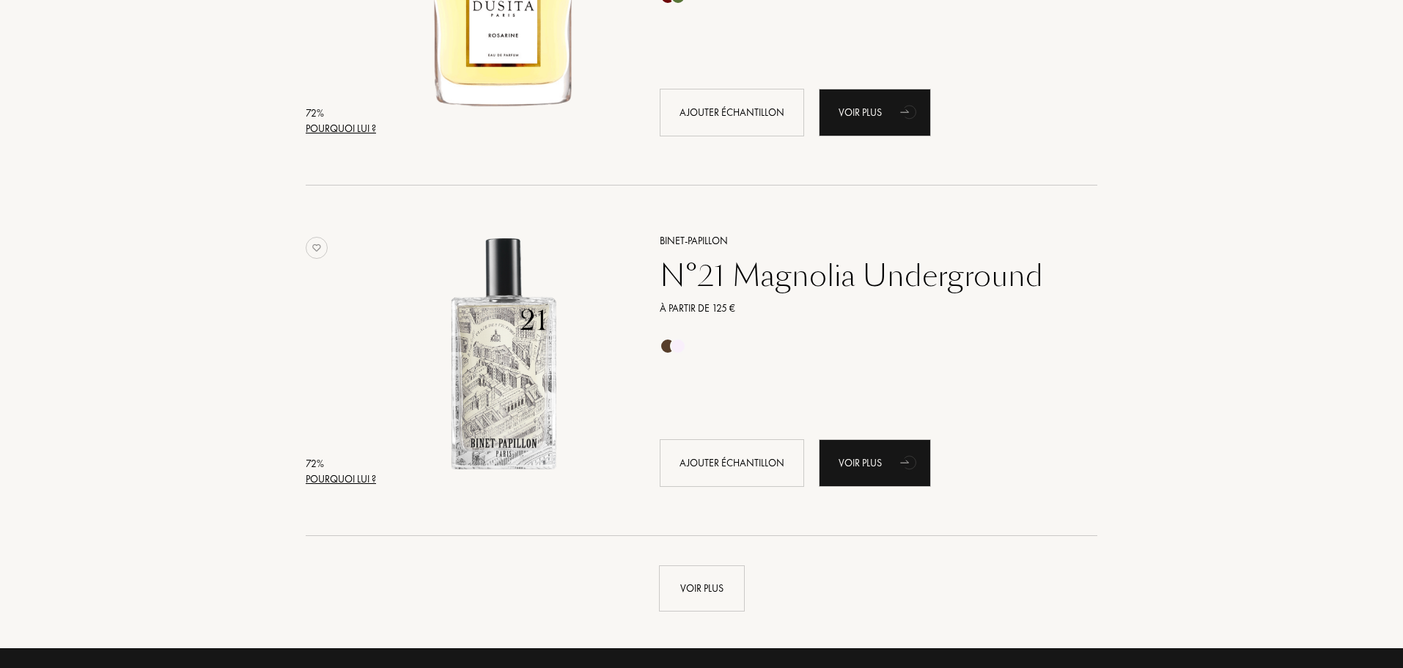
scroll to position [13704, 0]
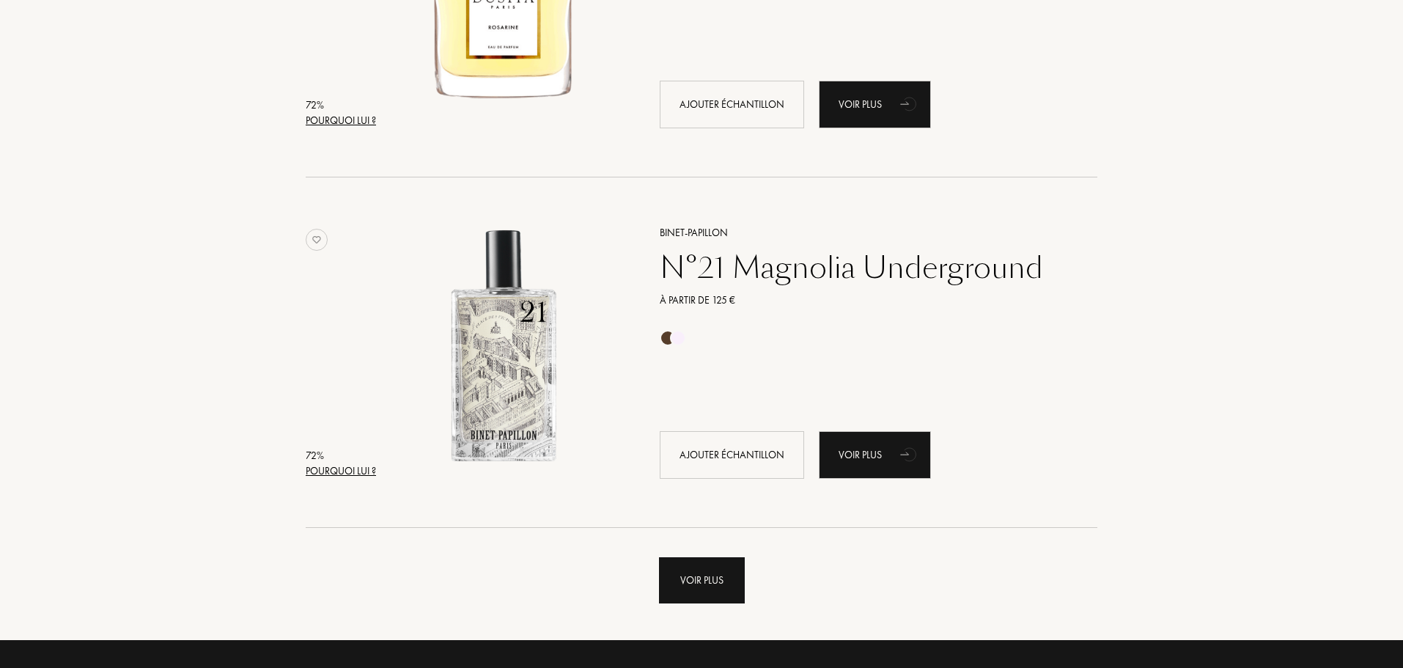
click at [717, 575] on div "Voir plus" at bounding box center [702, 580] width 86 height 46
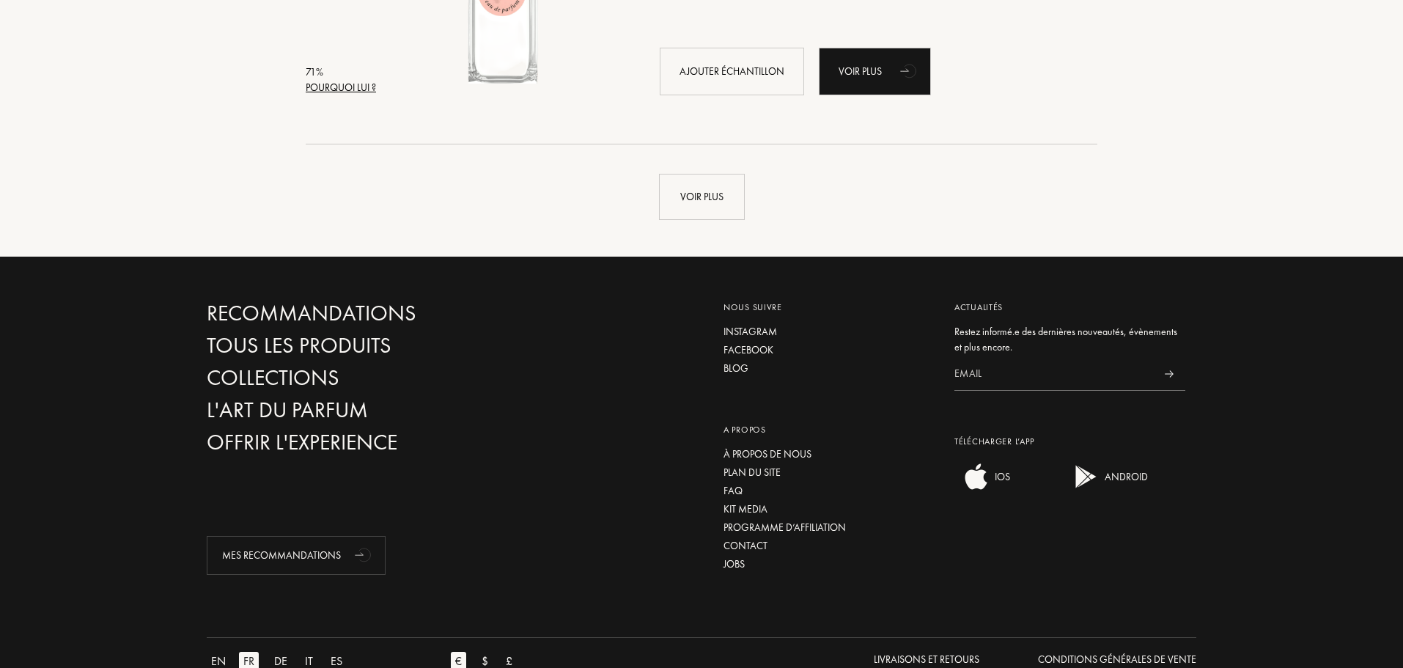
scroll to position [17589, 0]
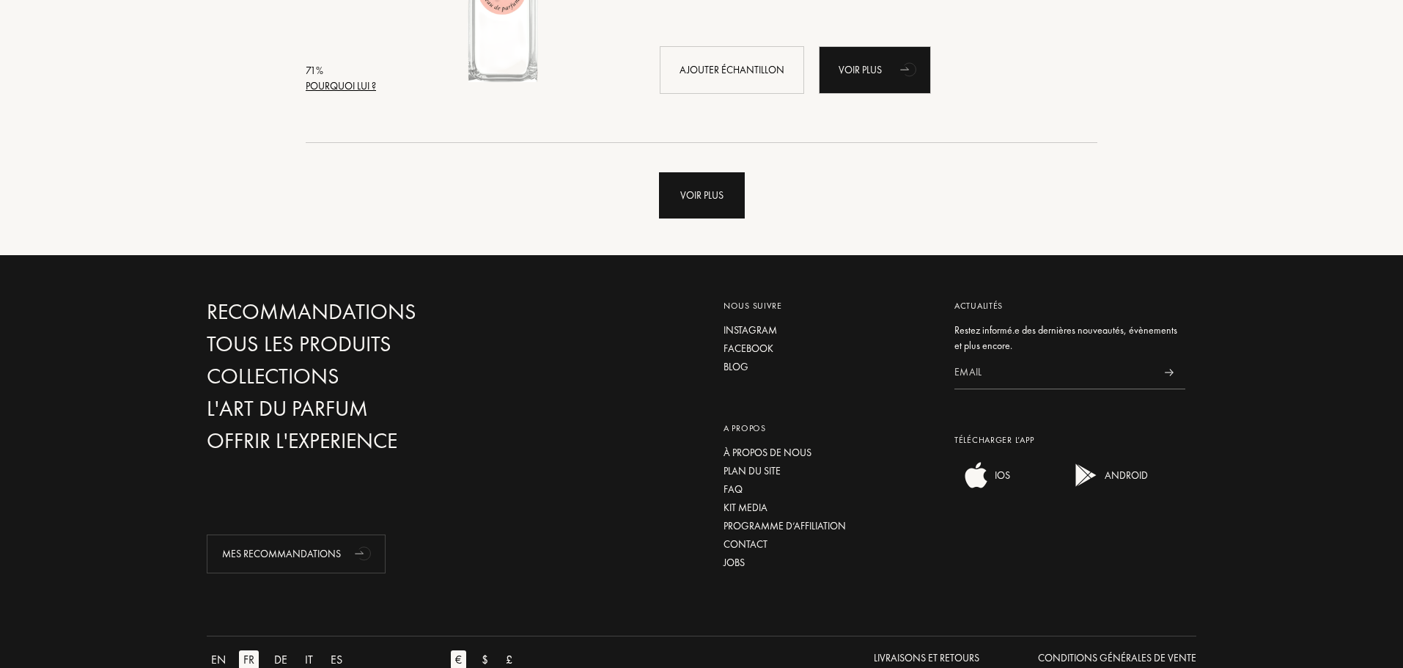
click at [708, 206] on div "Voir plus" at bounding box center [702, 195] width 86 height 46
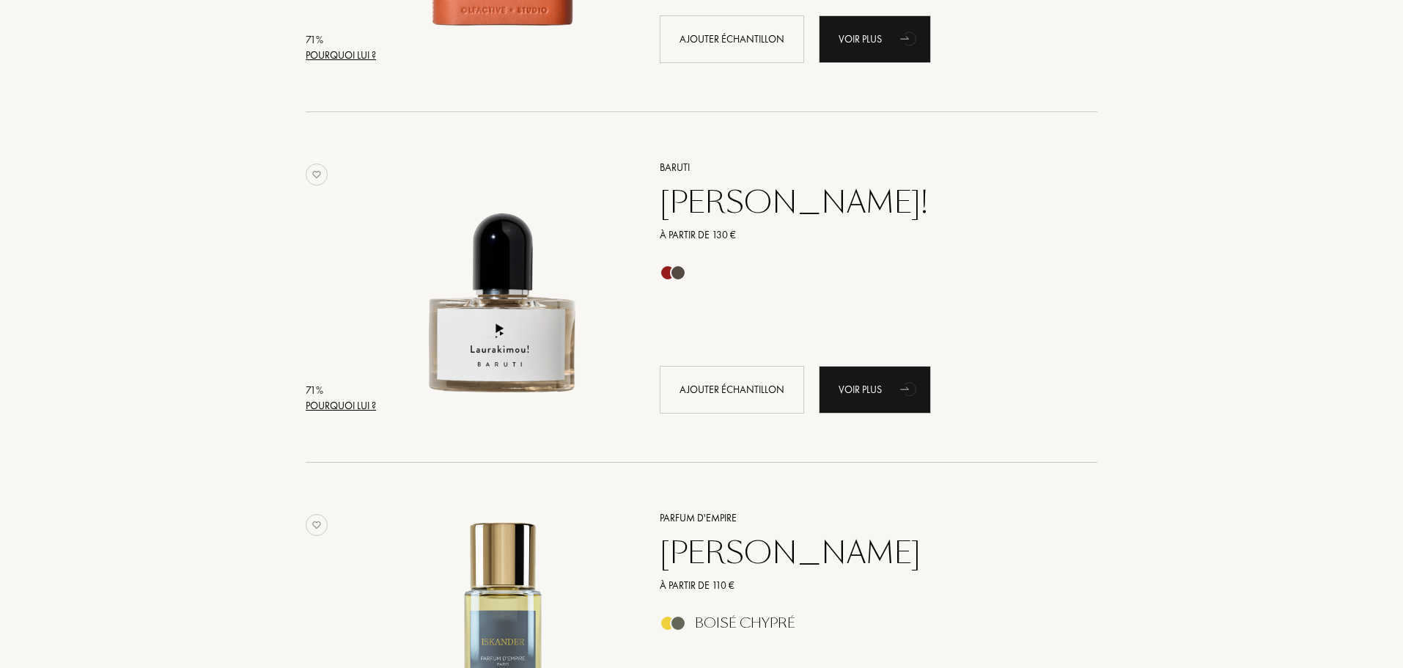
scroll to position [18615, 0]
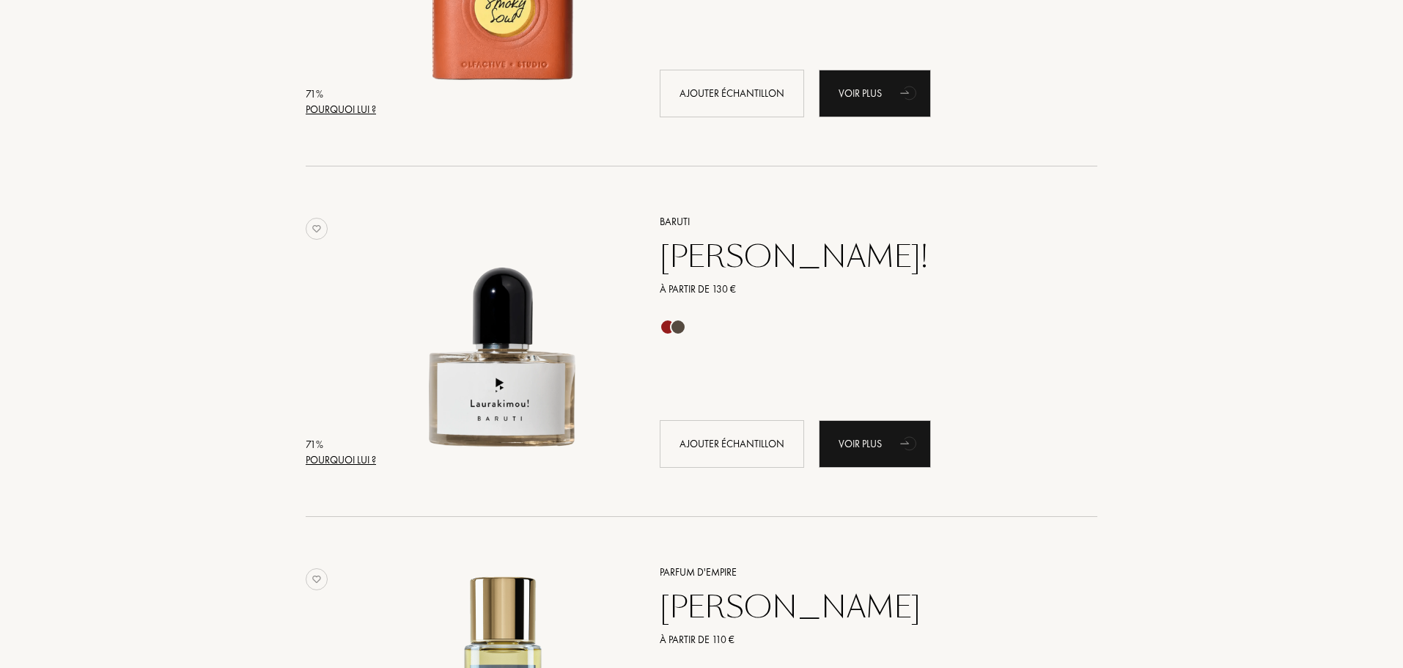
click at [783, 264] on div "Laurakimou!" at bounding box center [862, 256] width 427 height 35
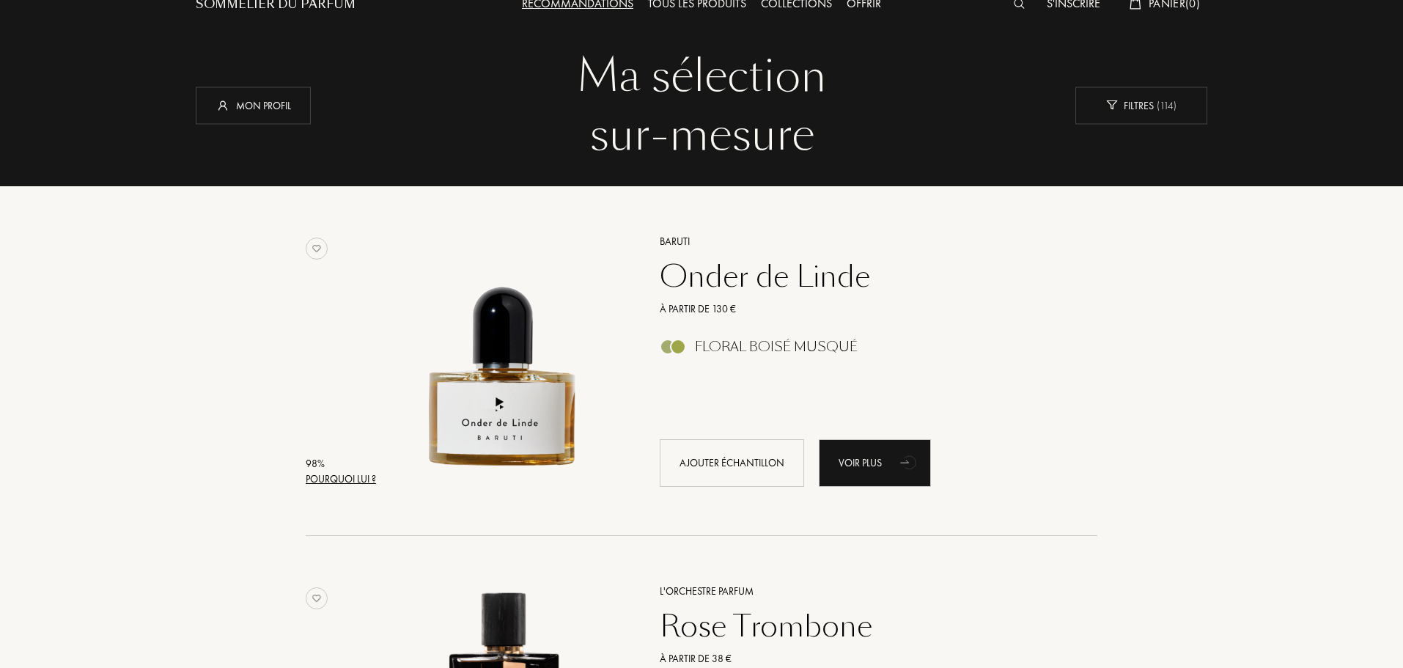
scroll to position [0, 0]
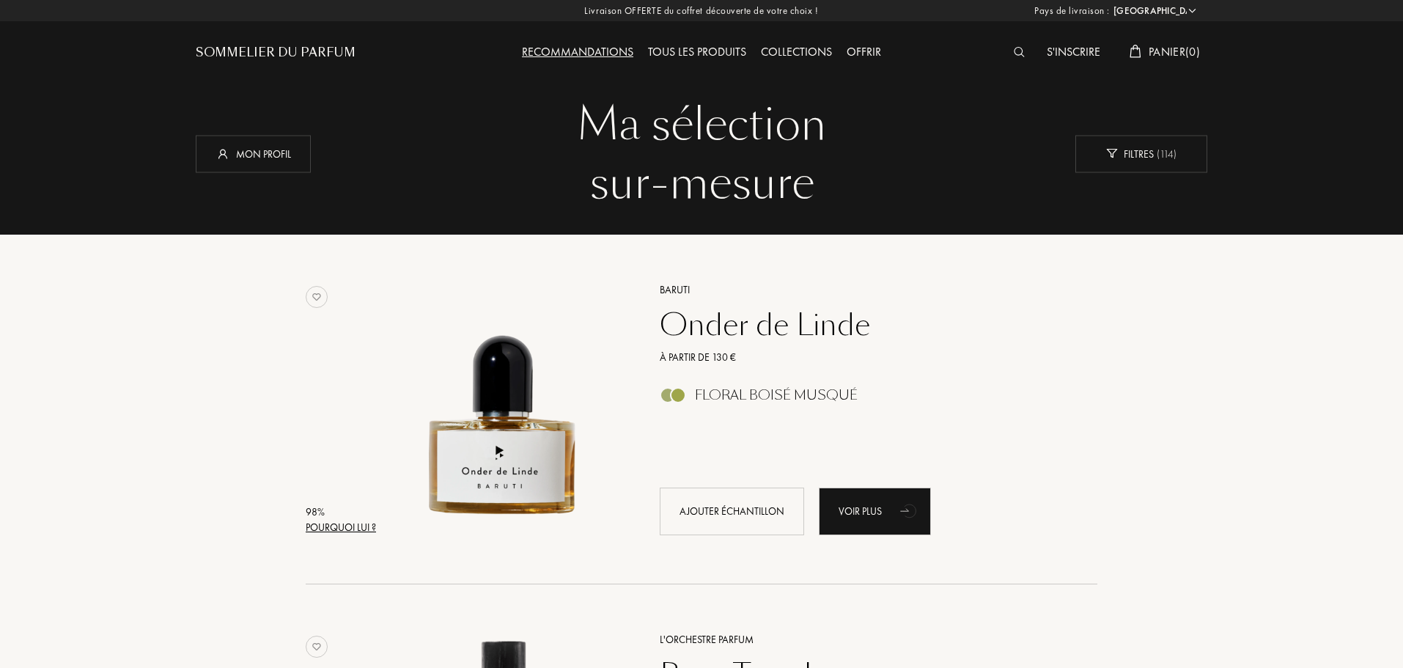
click at [718, 56] on div "Tous les produits" at bounding box center [697, 52] width 113 height 19
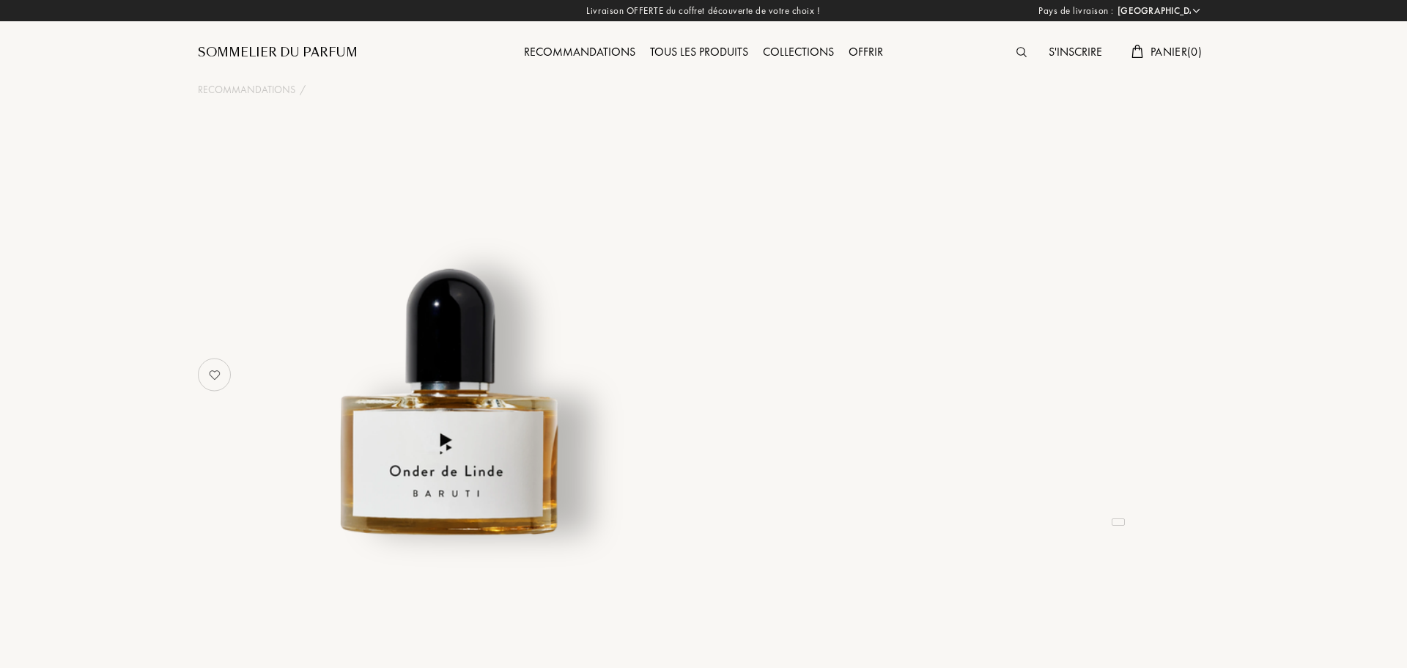
select select "FR"
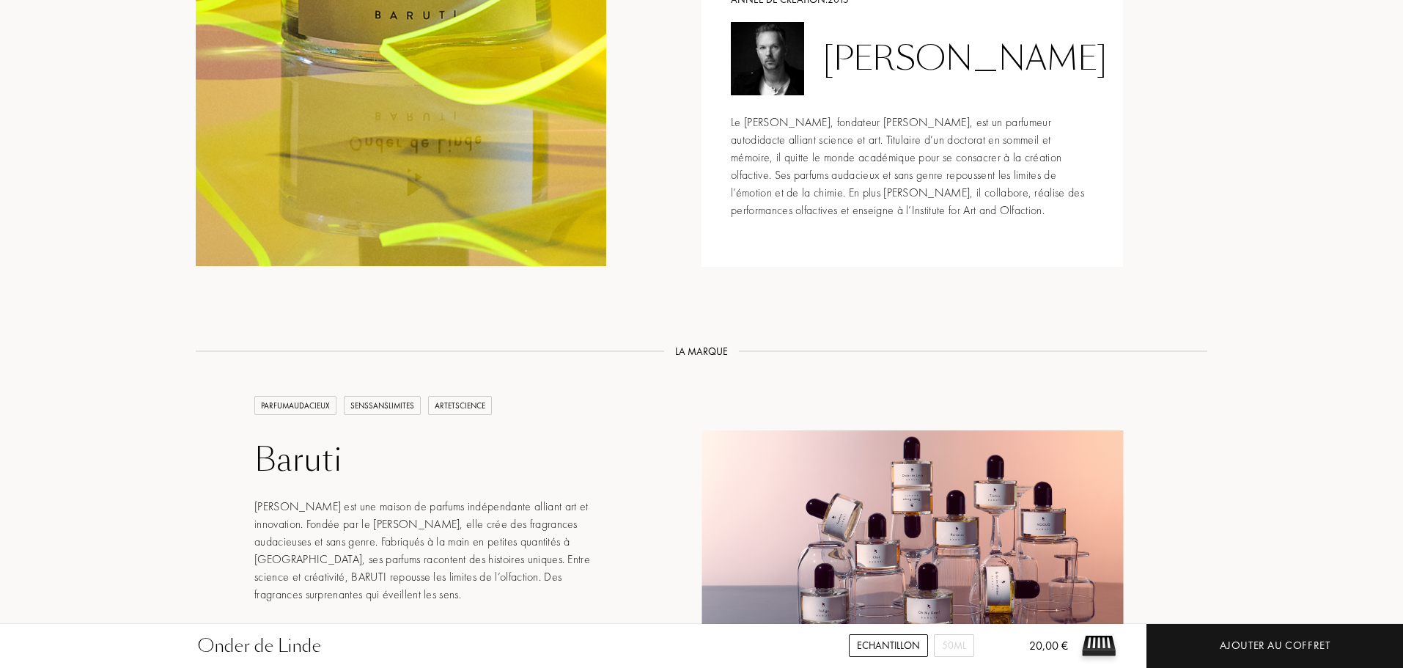
scroll to position [1759, 0]
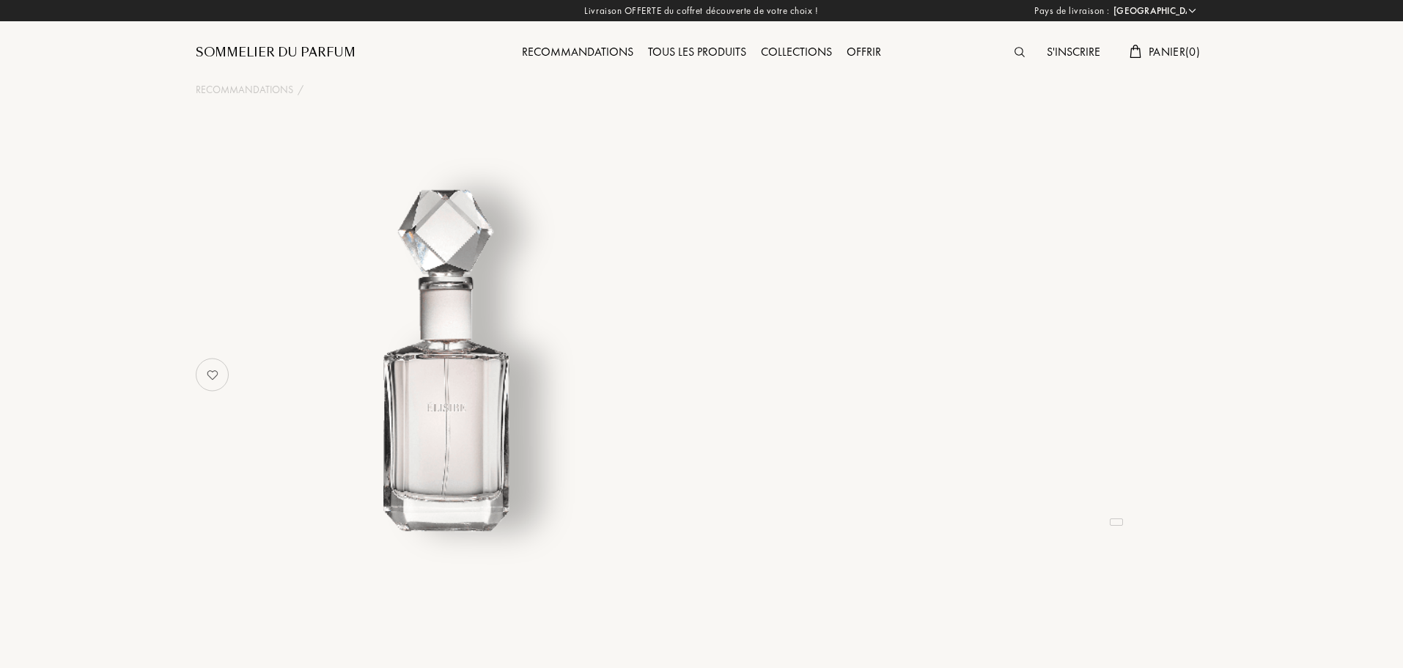
select select "FR"
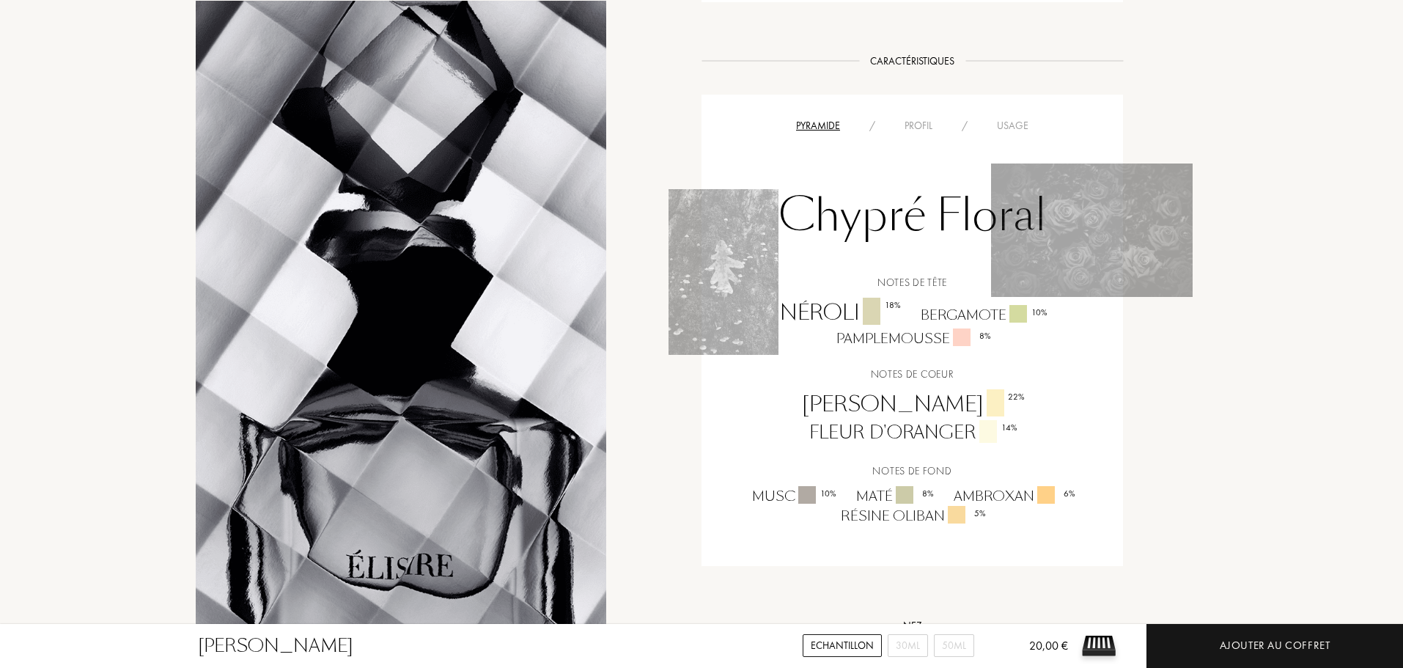
scroll to position [953, 0]
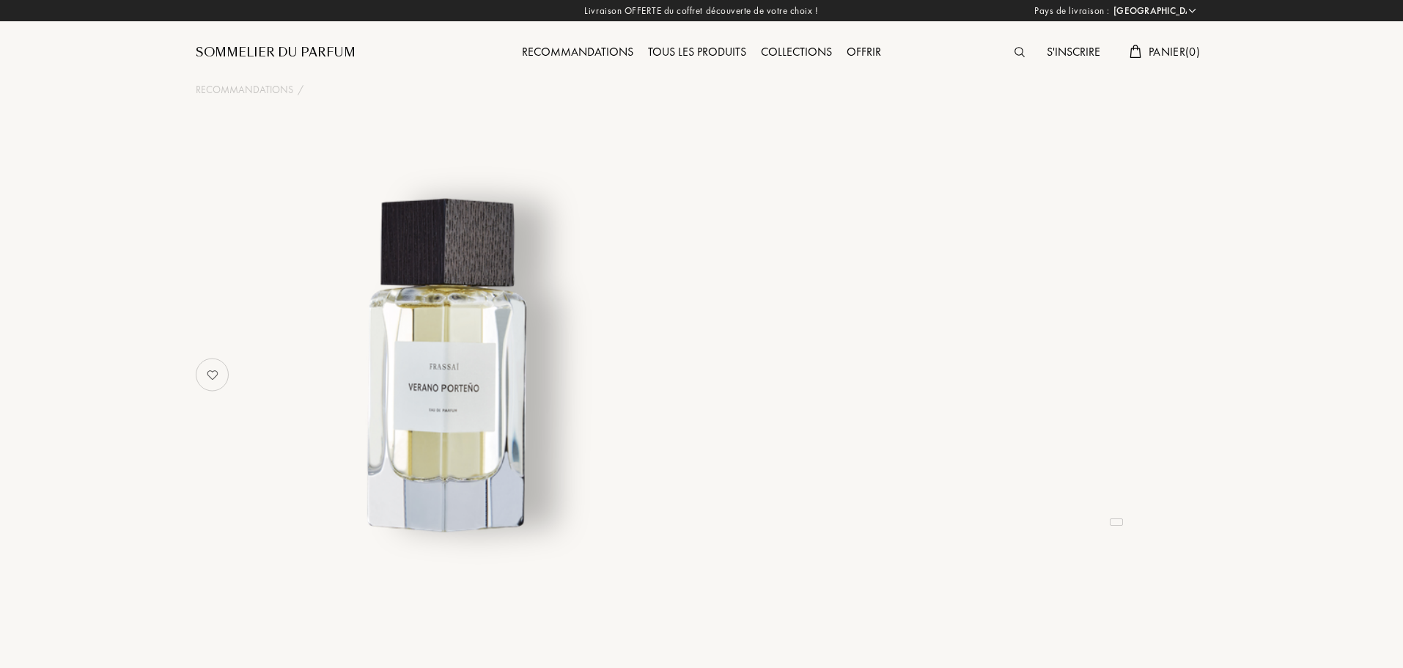
select select "FR"
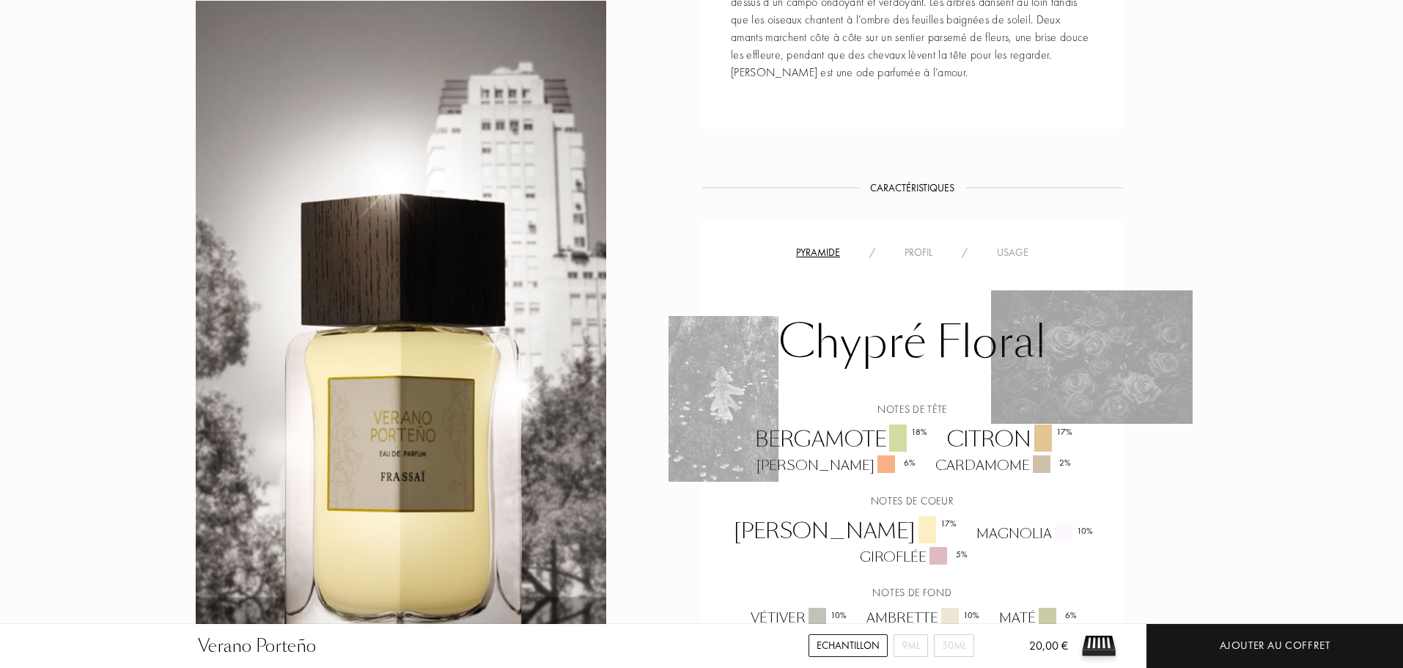
scroll to position [1026, 0]
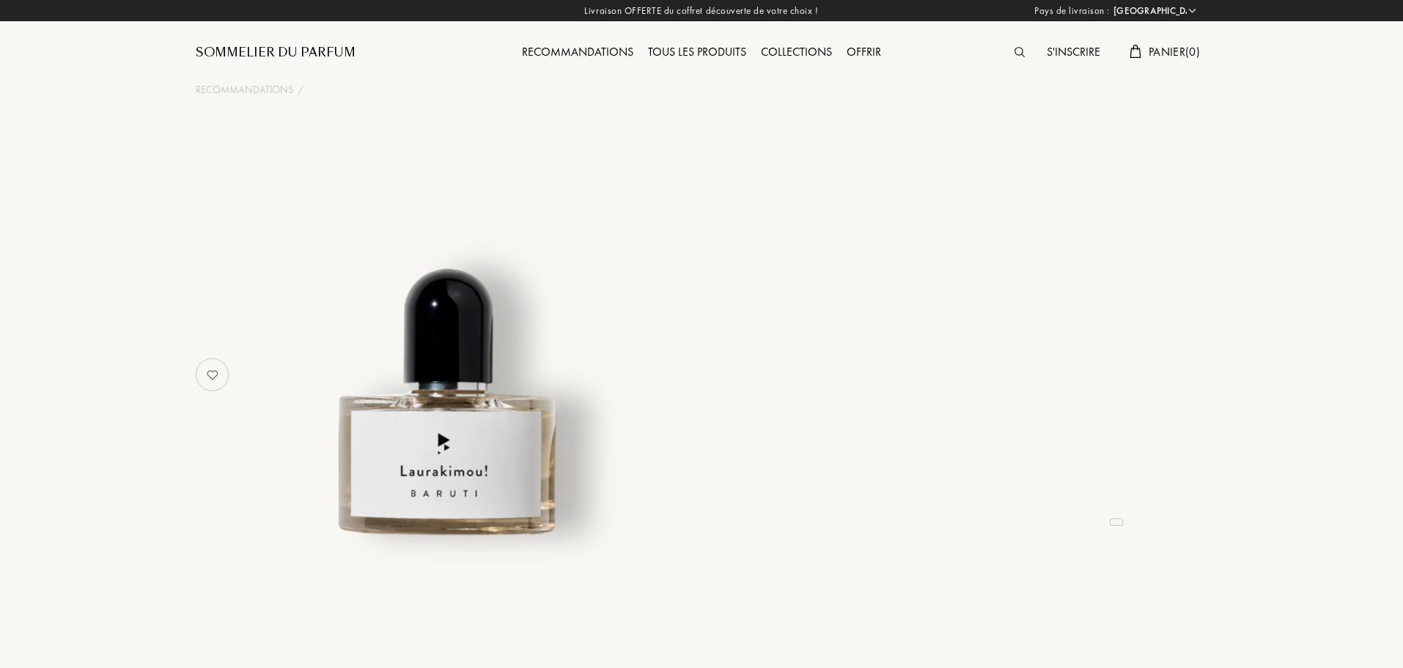
select select "FR"
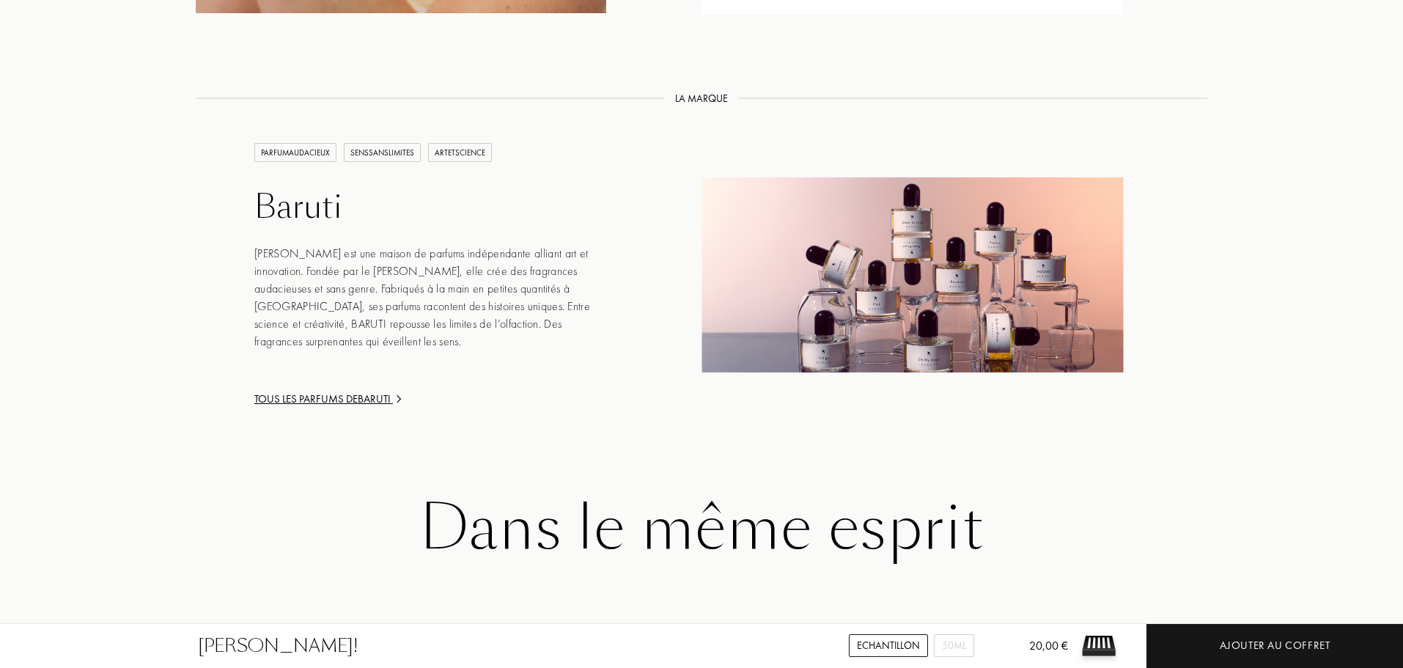
scroll to position [1759, 0]
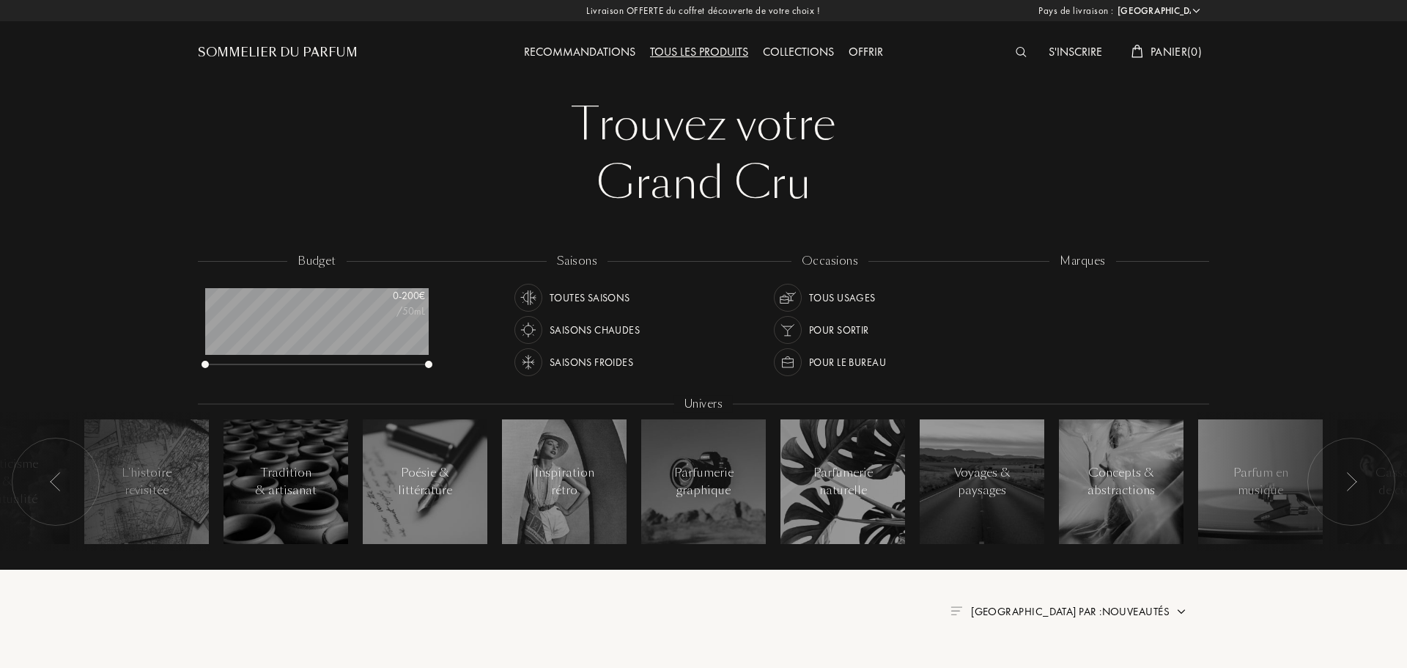
select select "FR"
click at [1039, 289] on div "L'Orchestre Parfum" at bounding box center [1036, 286] width 100 height 20
click at [1008, 358] on div "Jacques Fath" at bounding box center [1025, 359] width 79 height 20
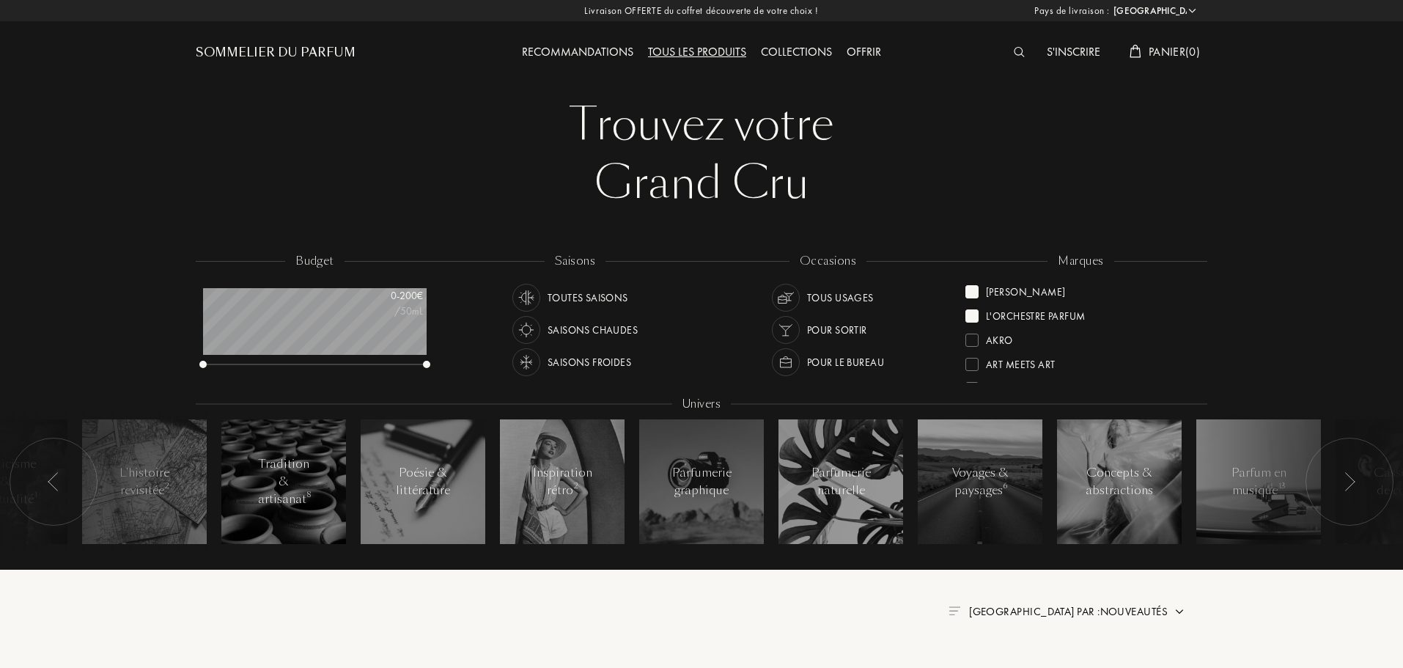
scroll to position [366, 0]
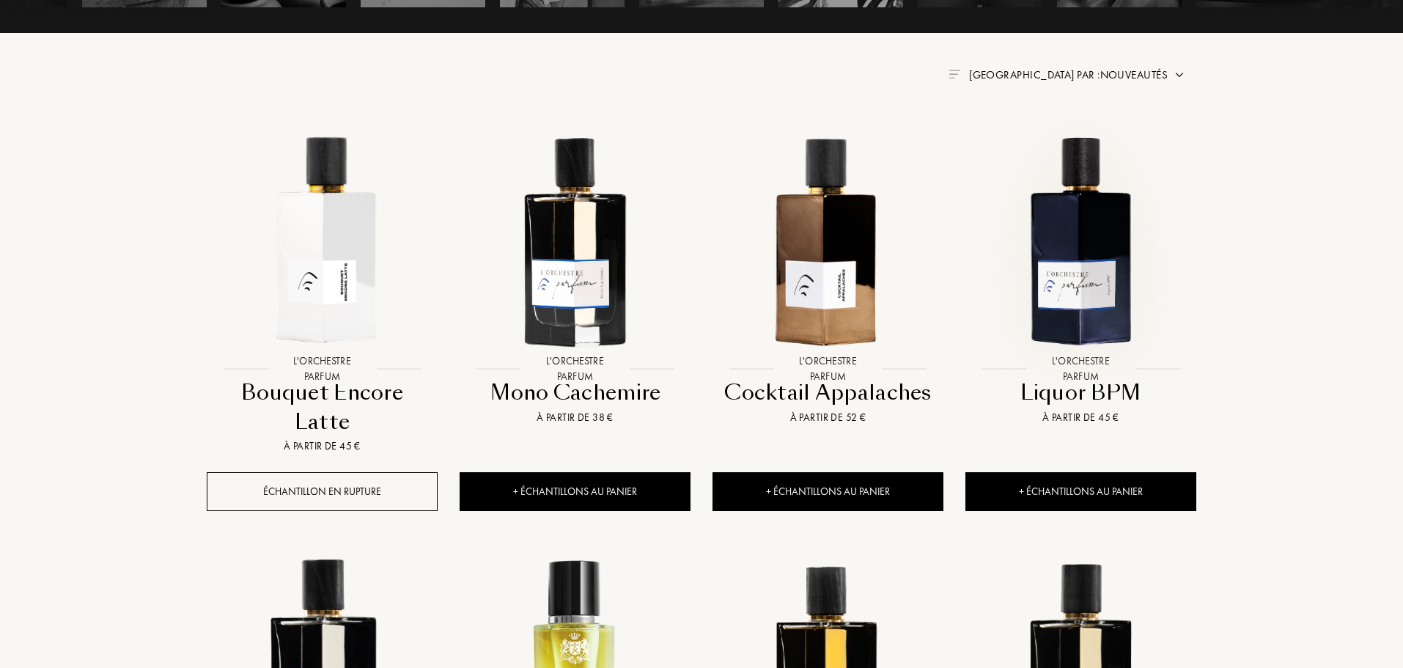
scroll to position [586, 0]
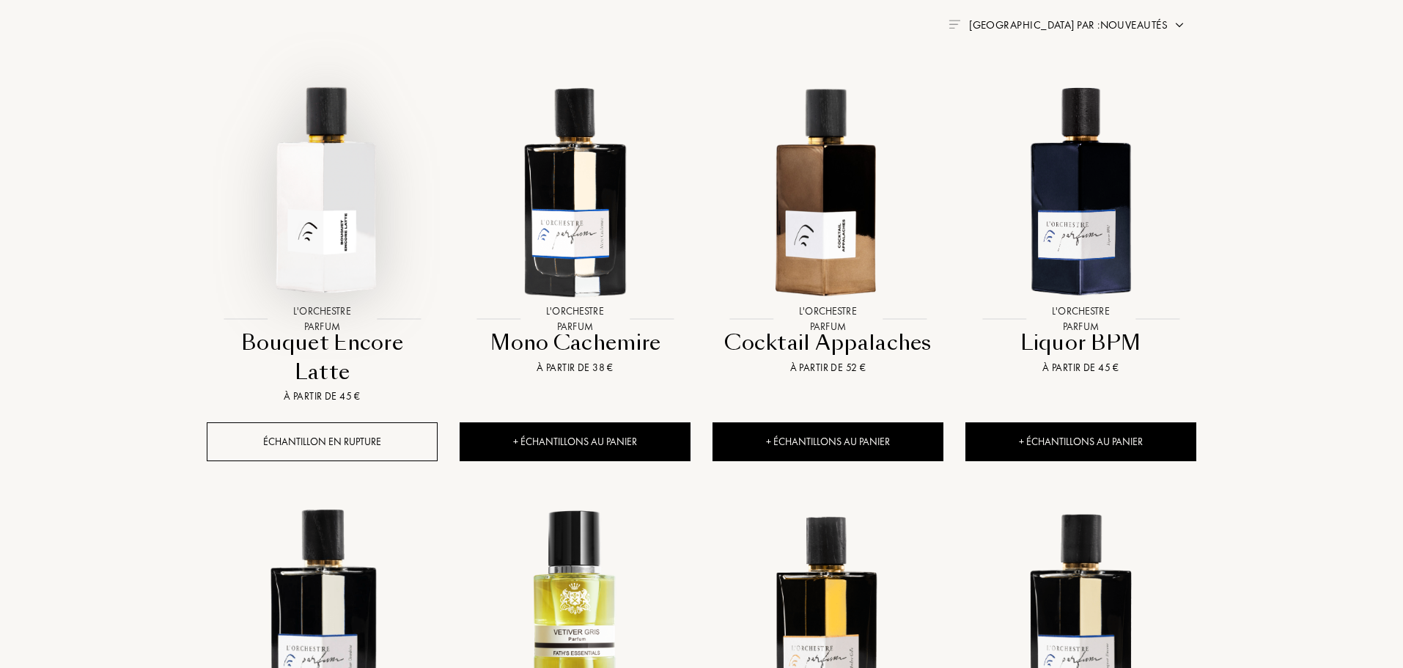
click at [333, 205] on img at bounding box center [322, 189] width 228 height 228
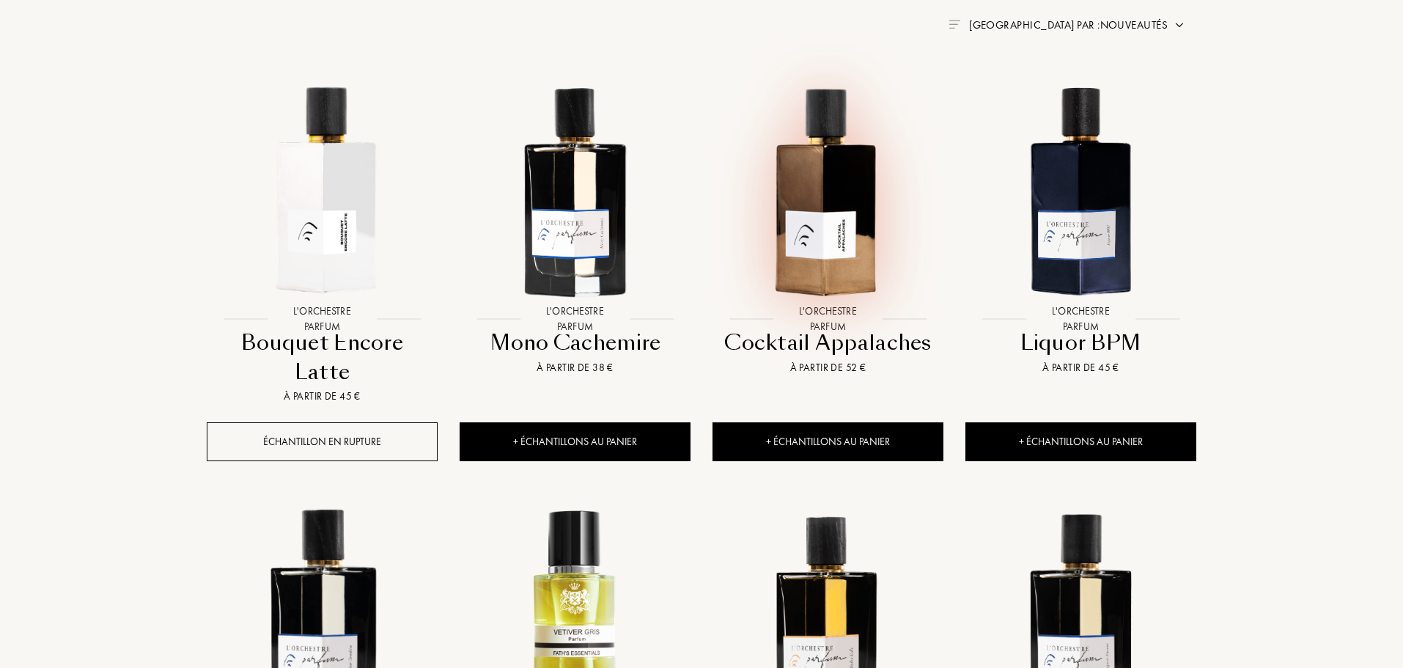
click at [828, 217] on img at bounding box center [828, 189] width 228 height 228
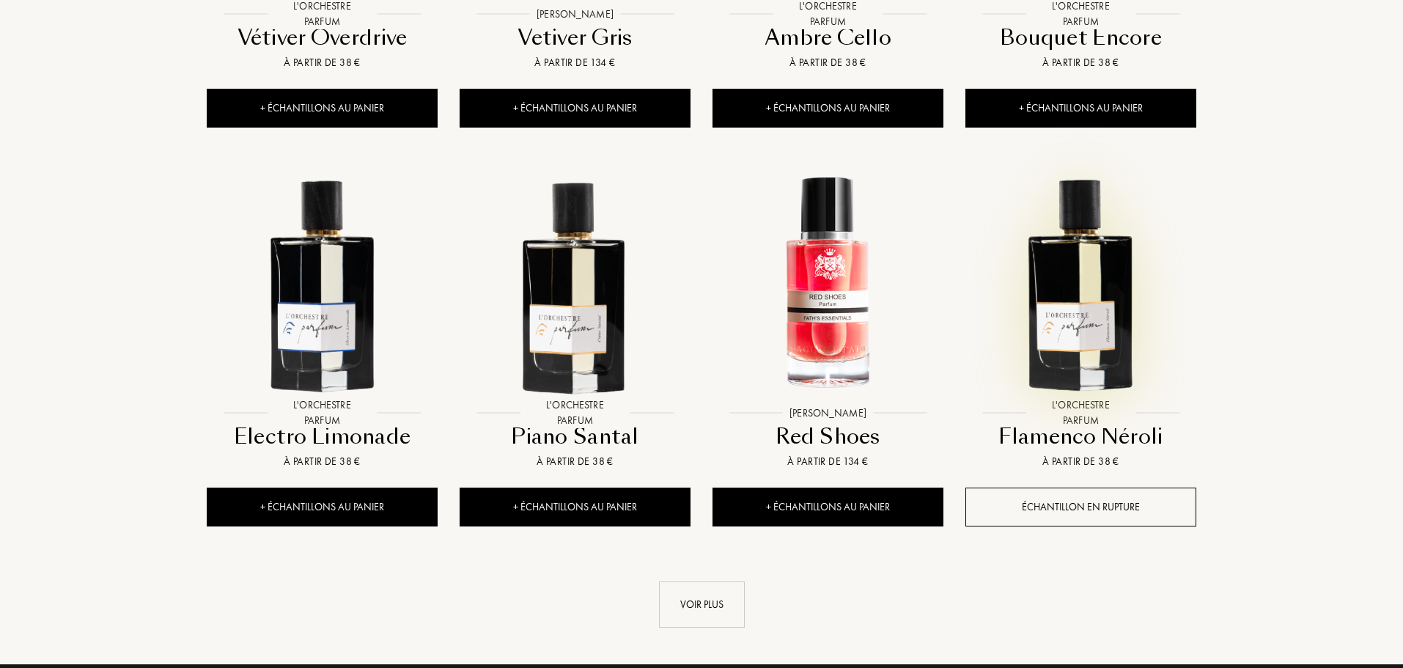
scroll to position [1392, 0]
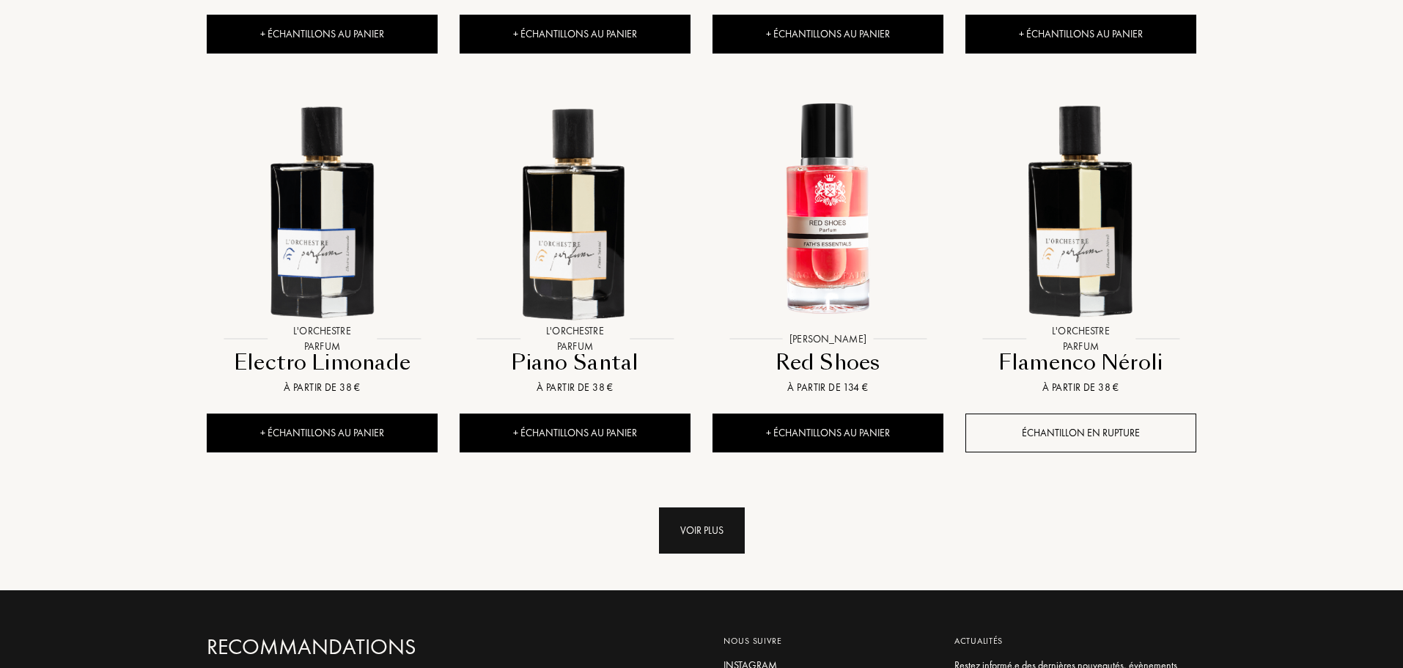
click at [704, 507] on div "Voir plus" at bounding box center [702, 530] width 86 height 46
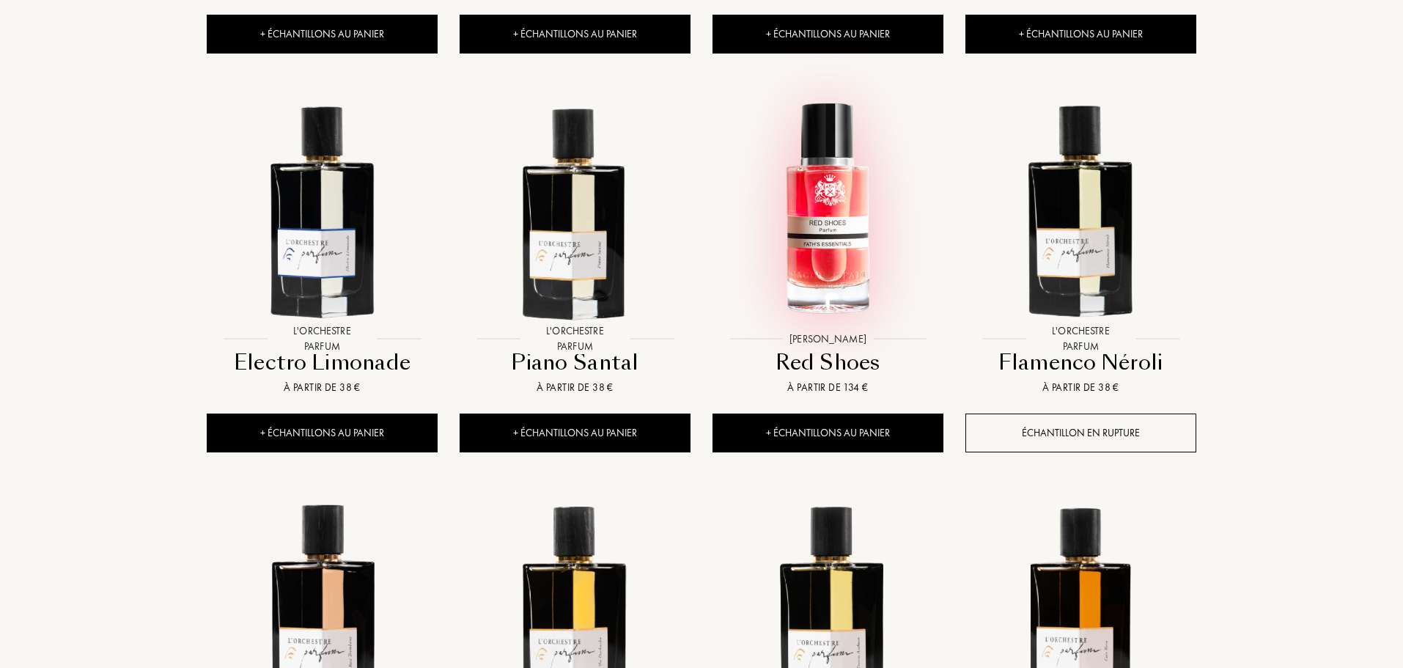
click at [832, 205] on img at bounding box center [828, 209] width 228 height 228
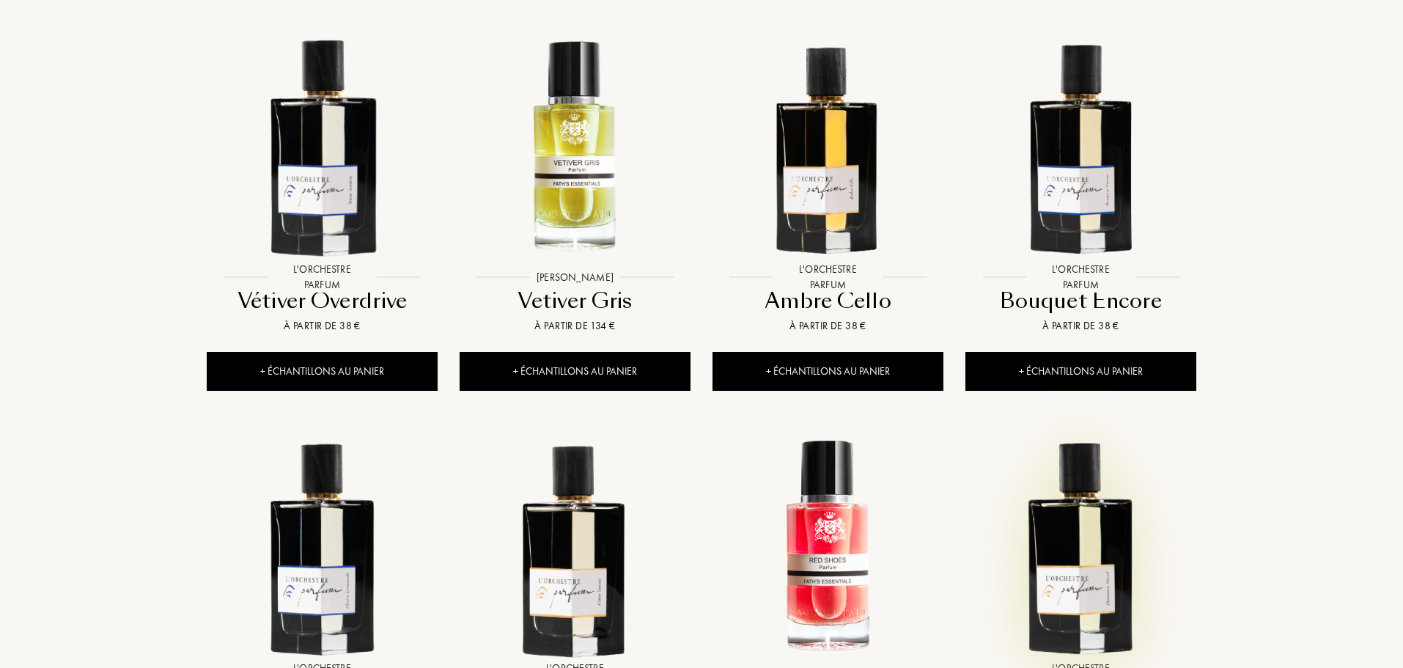
scroll to position [879, 0]
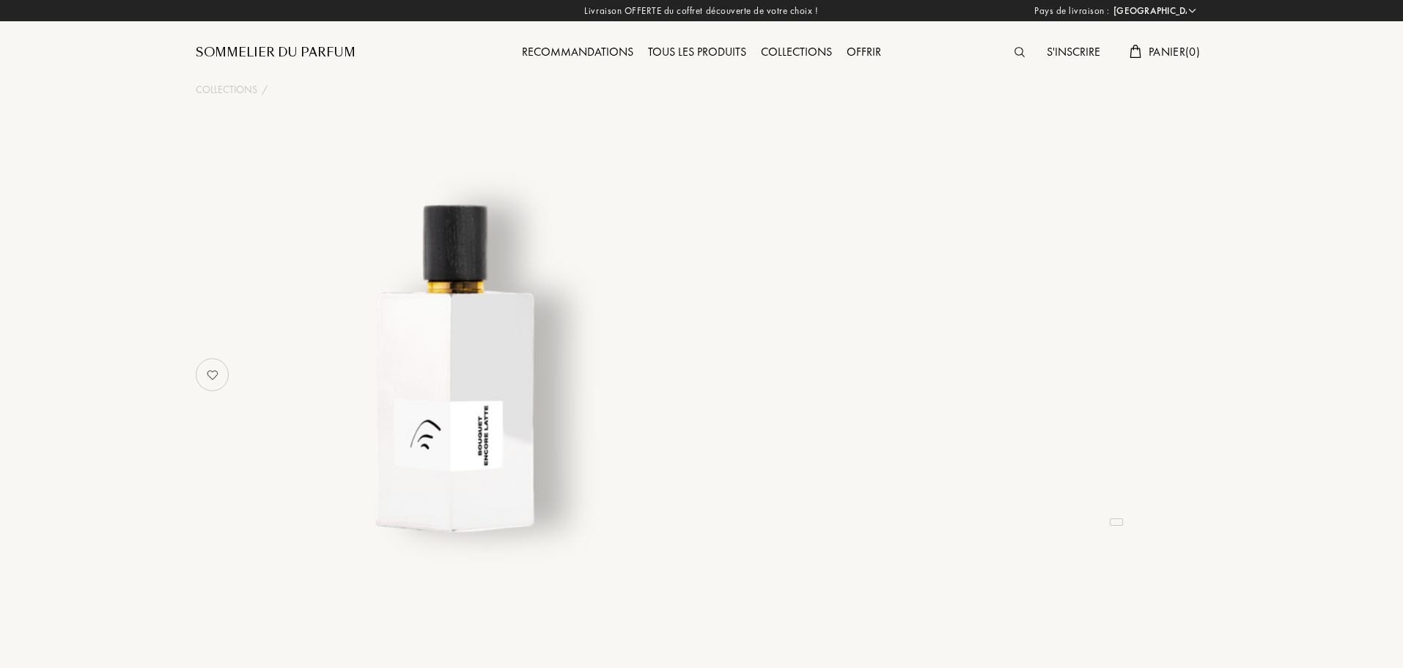
select select "FR"
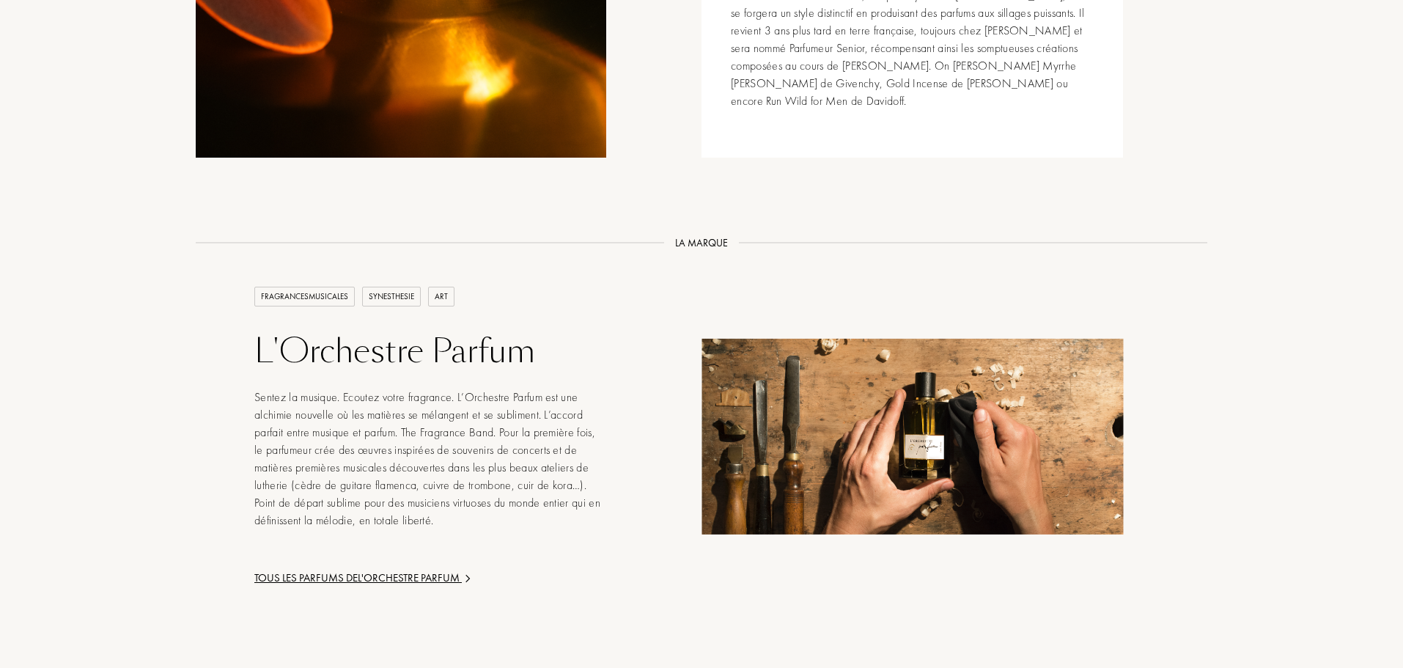
scroll to position [1686, 0]
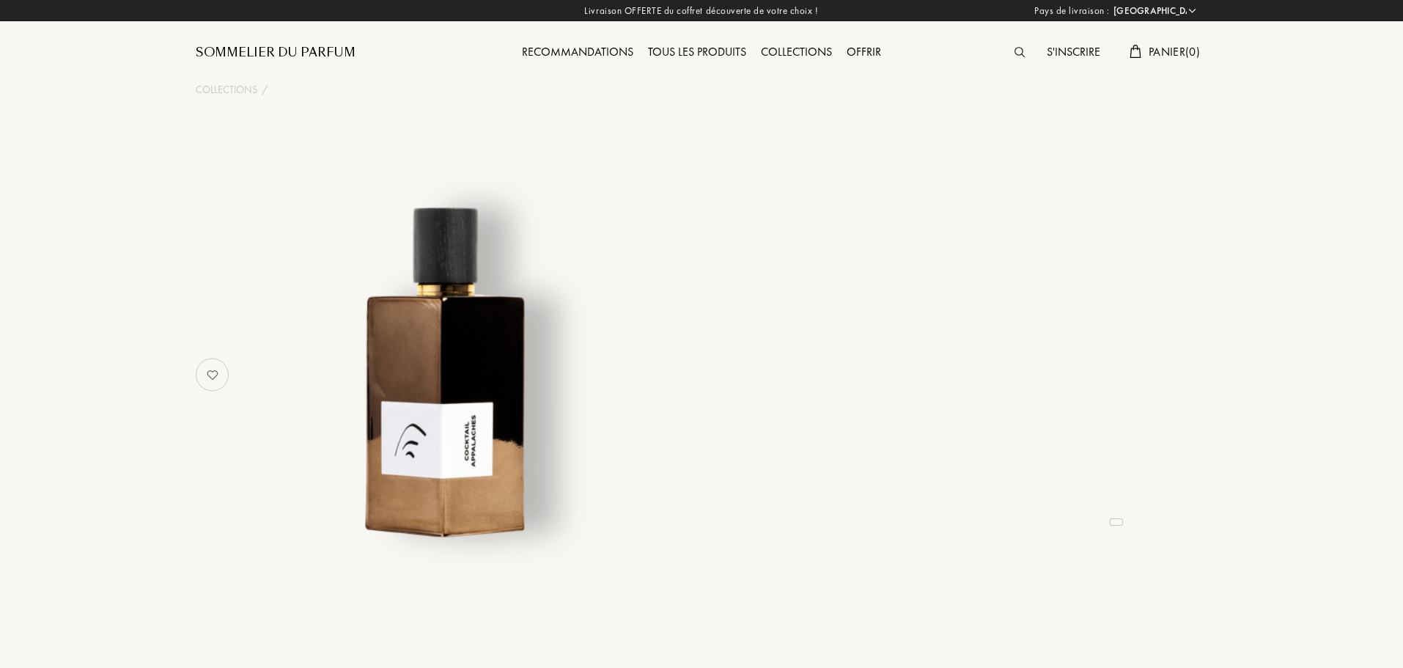
select select "FR"
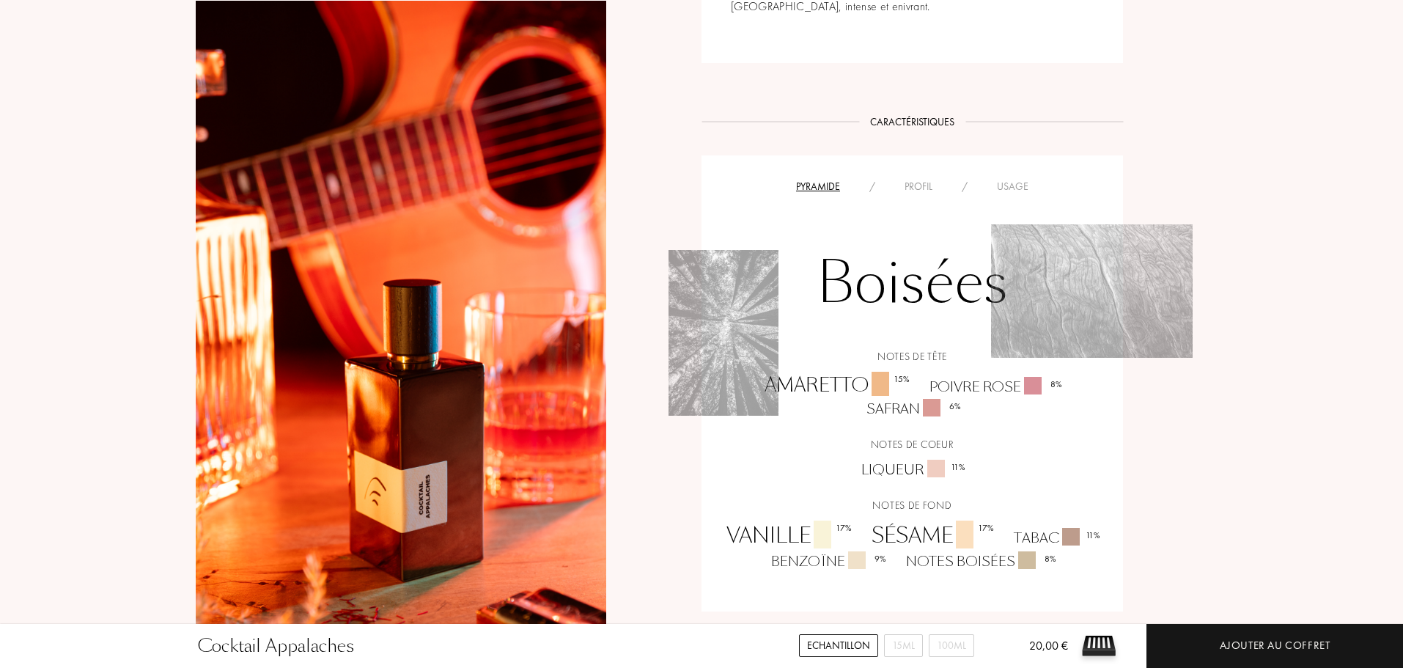
scroll to position [879, 0]
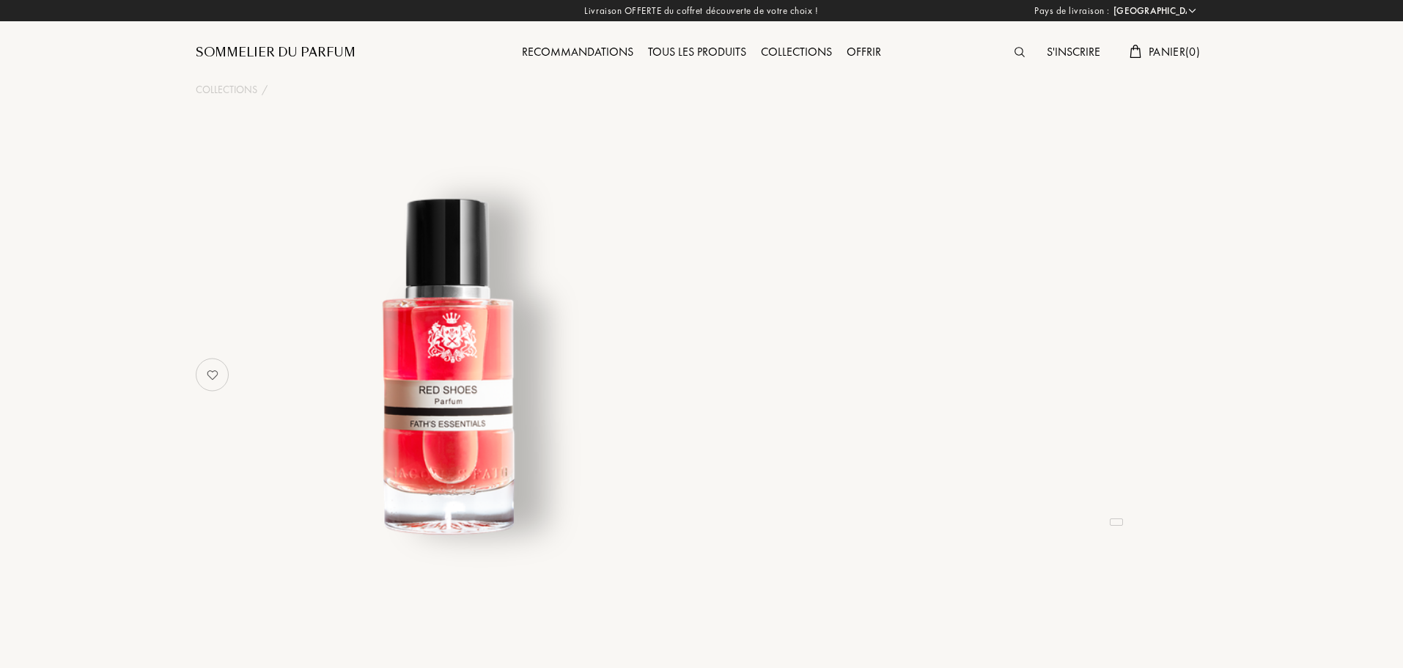
select select "FR"
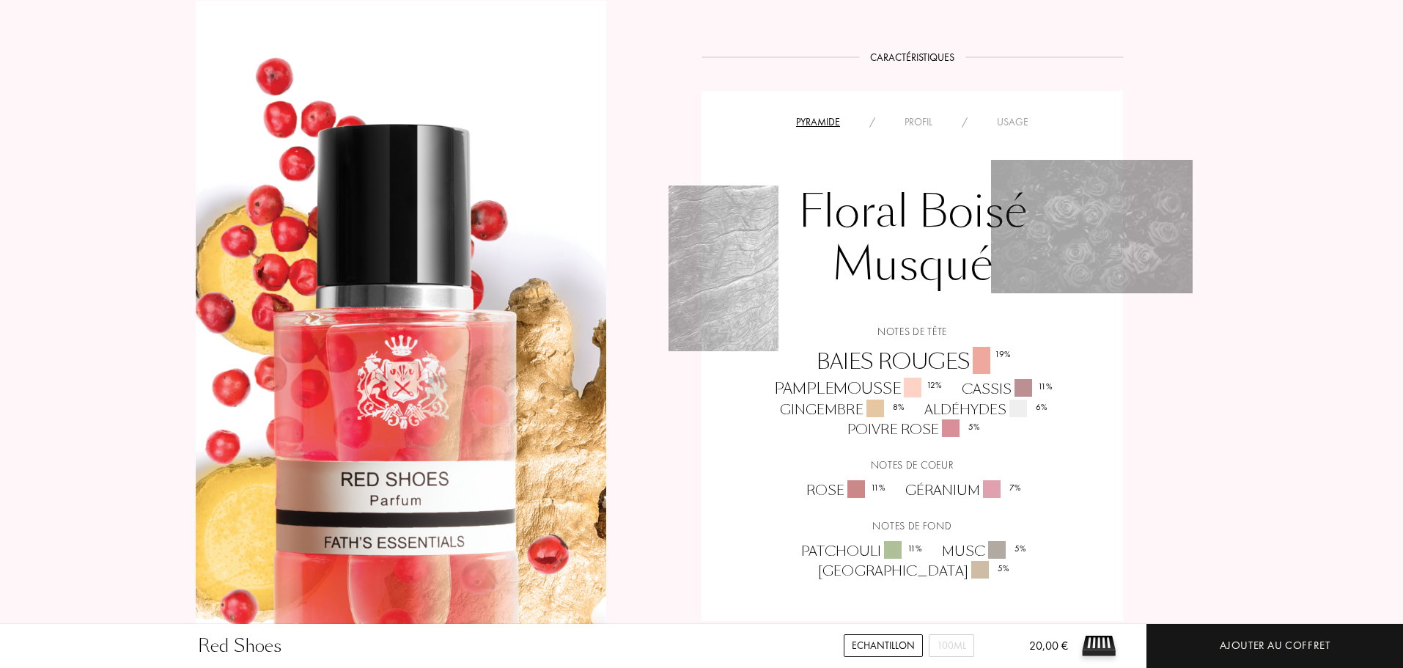
scroll to position [1099, 0]
